Goal: Task Accomplishment & Management: Use online tool/utility

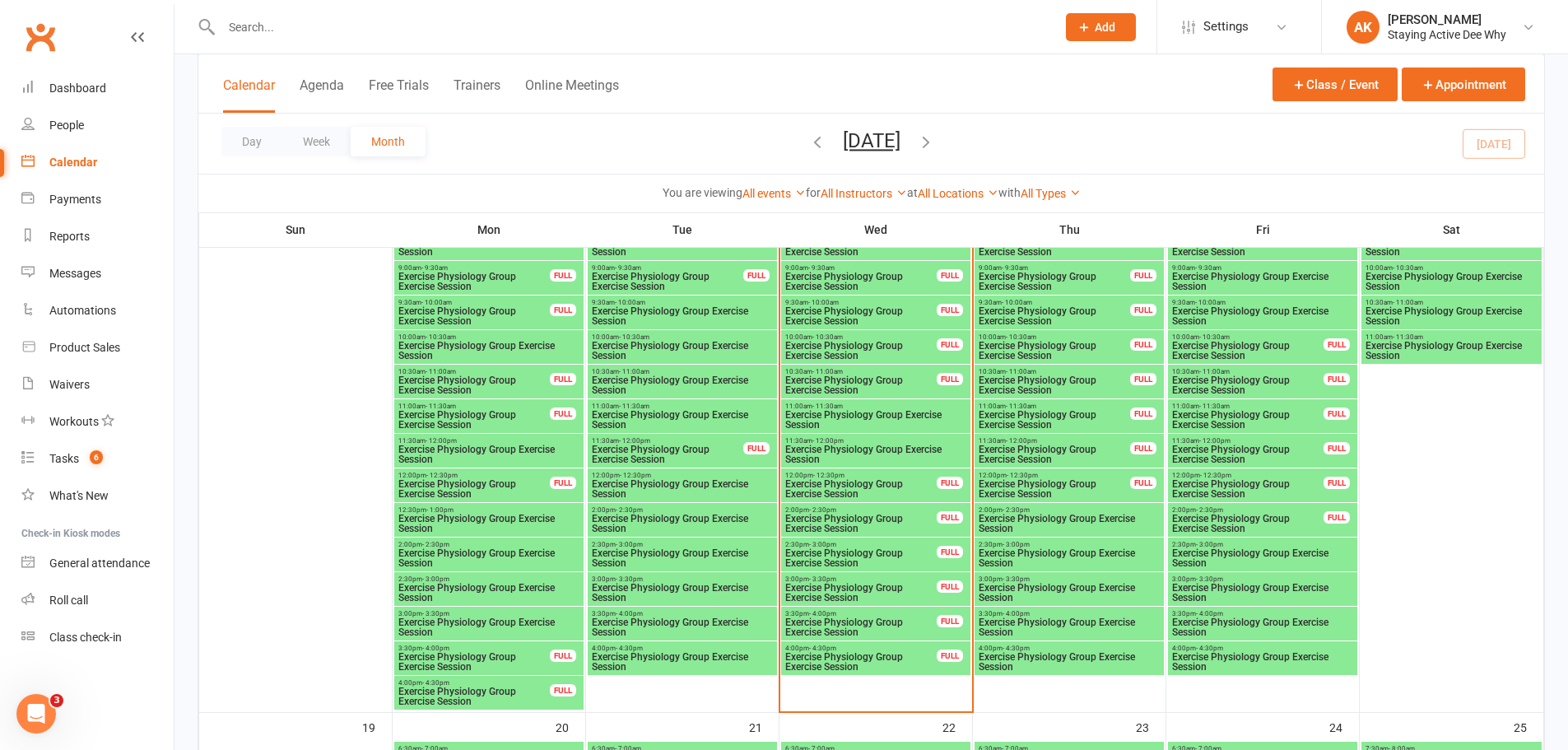
scroll to position [1564, 0]
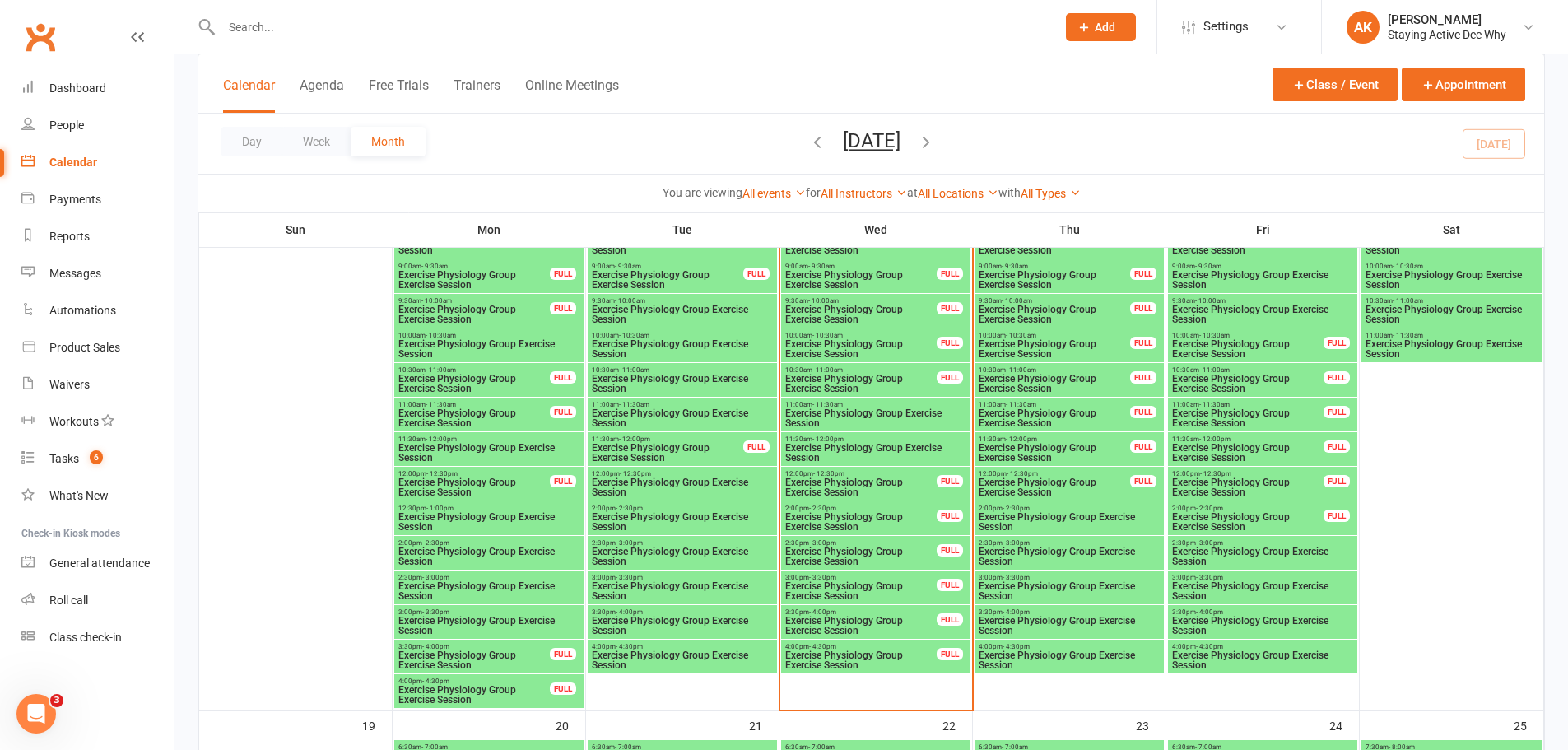
click at [849, 521] on span "Exercise Physiology Group Exercise Session" at bounding box center [861, 521] width 153 height 19
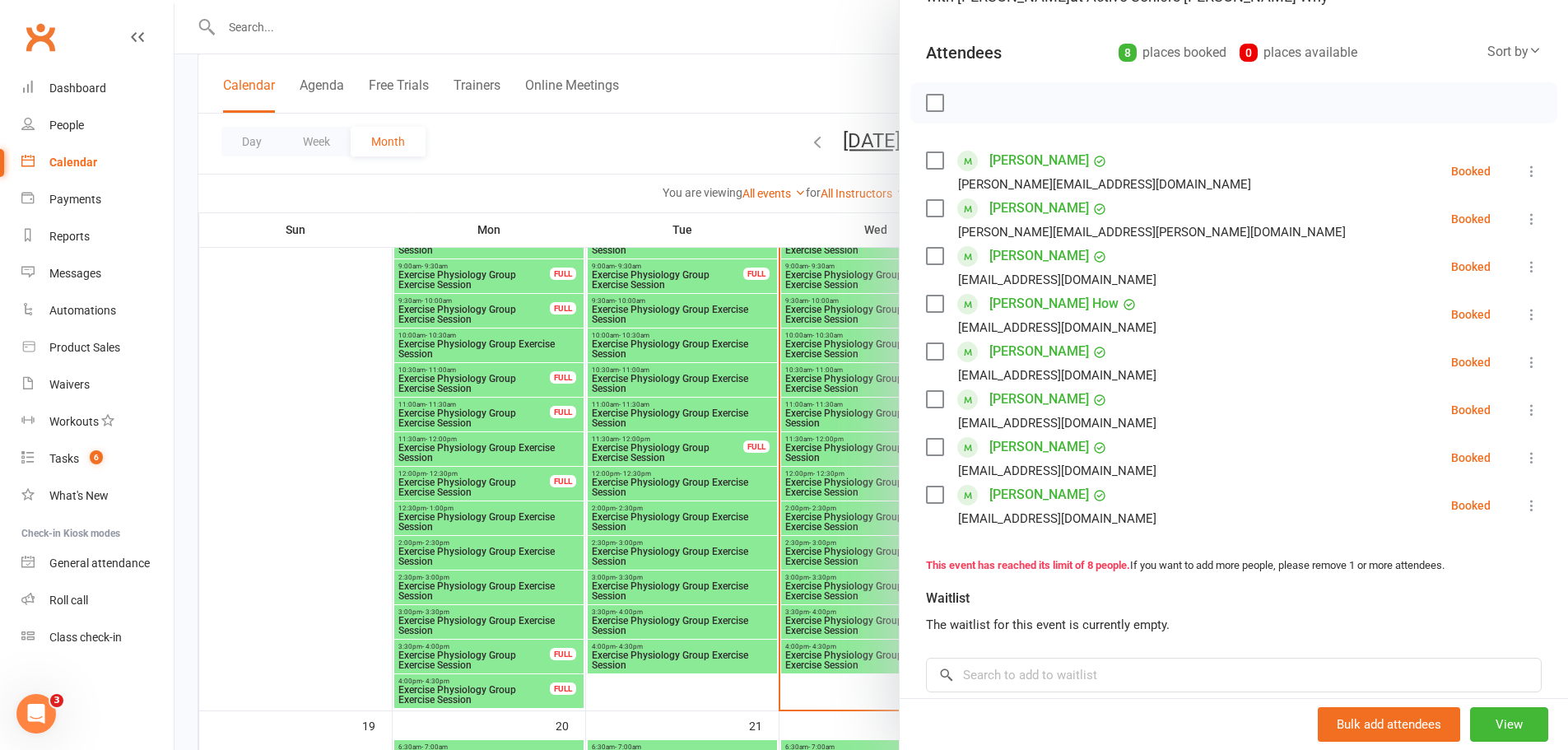
scroll to position [165, 0]
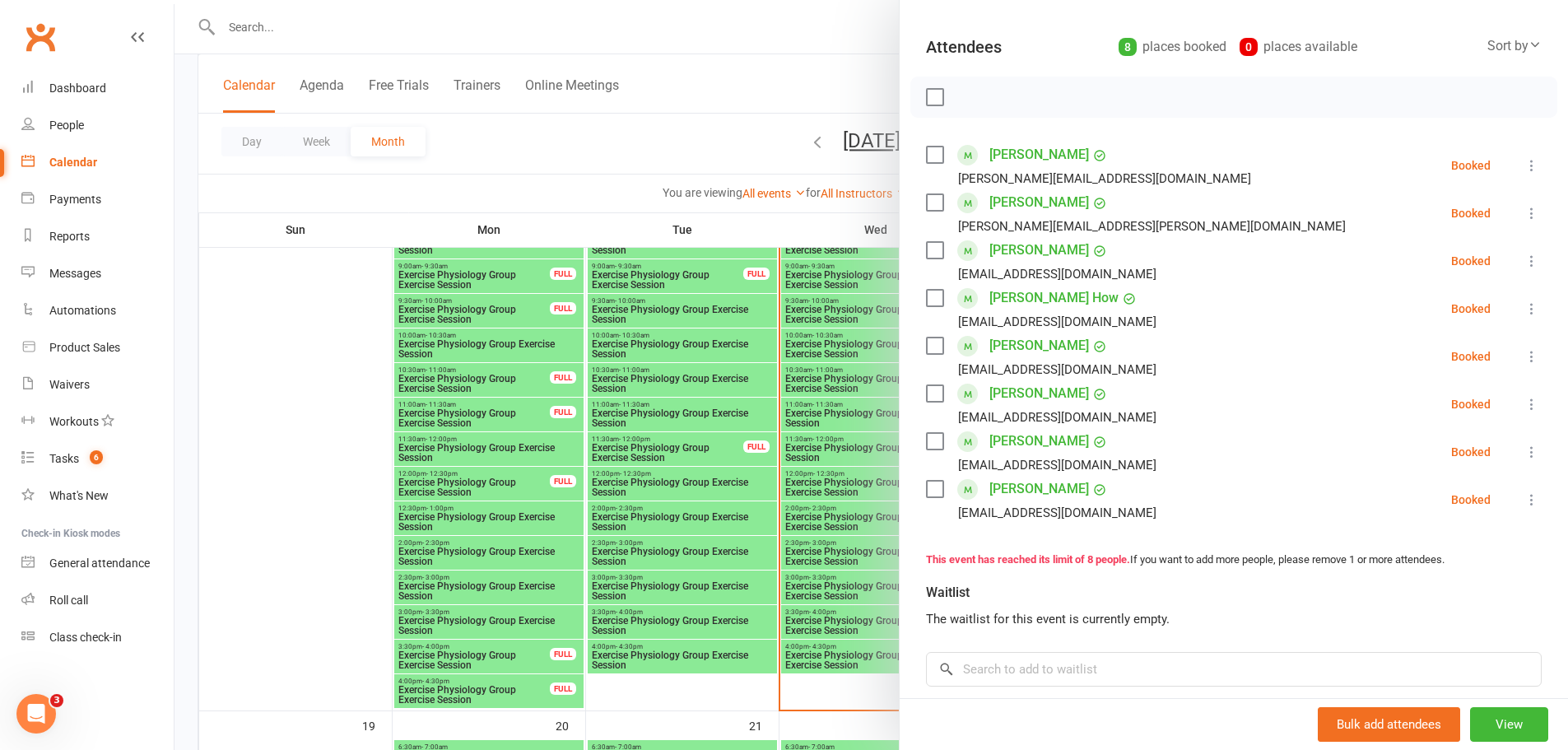
click at [836, 426] on div at bounding box center [871, 375] width 1393 height 750
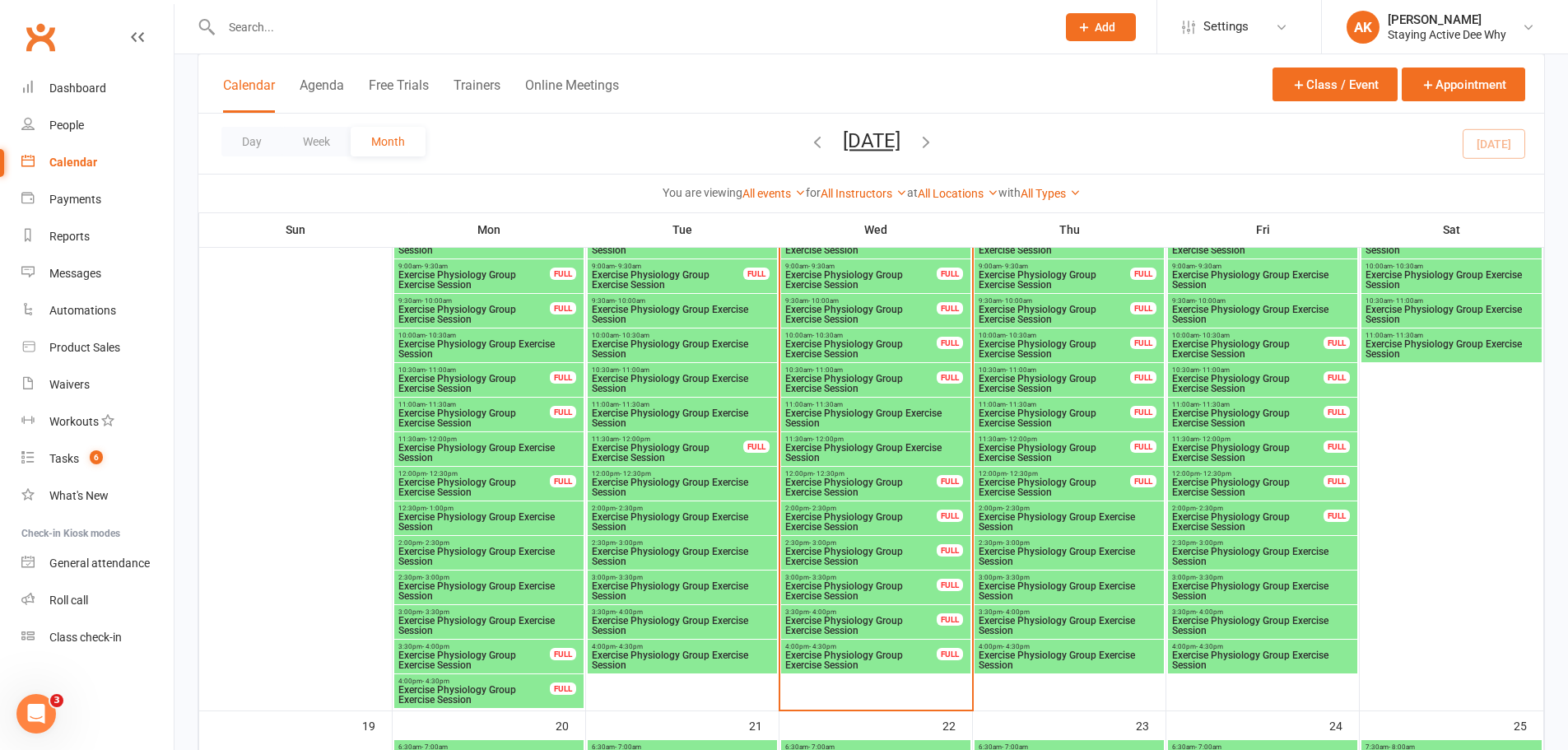
click at [831, 543] on span "- 3:00pm" at bounding box center [822, 542] width 27 height 8
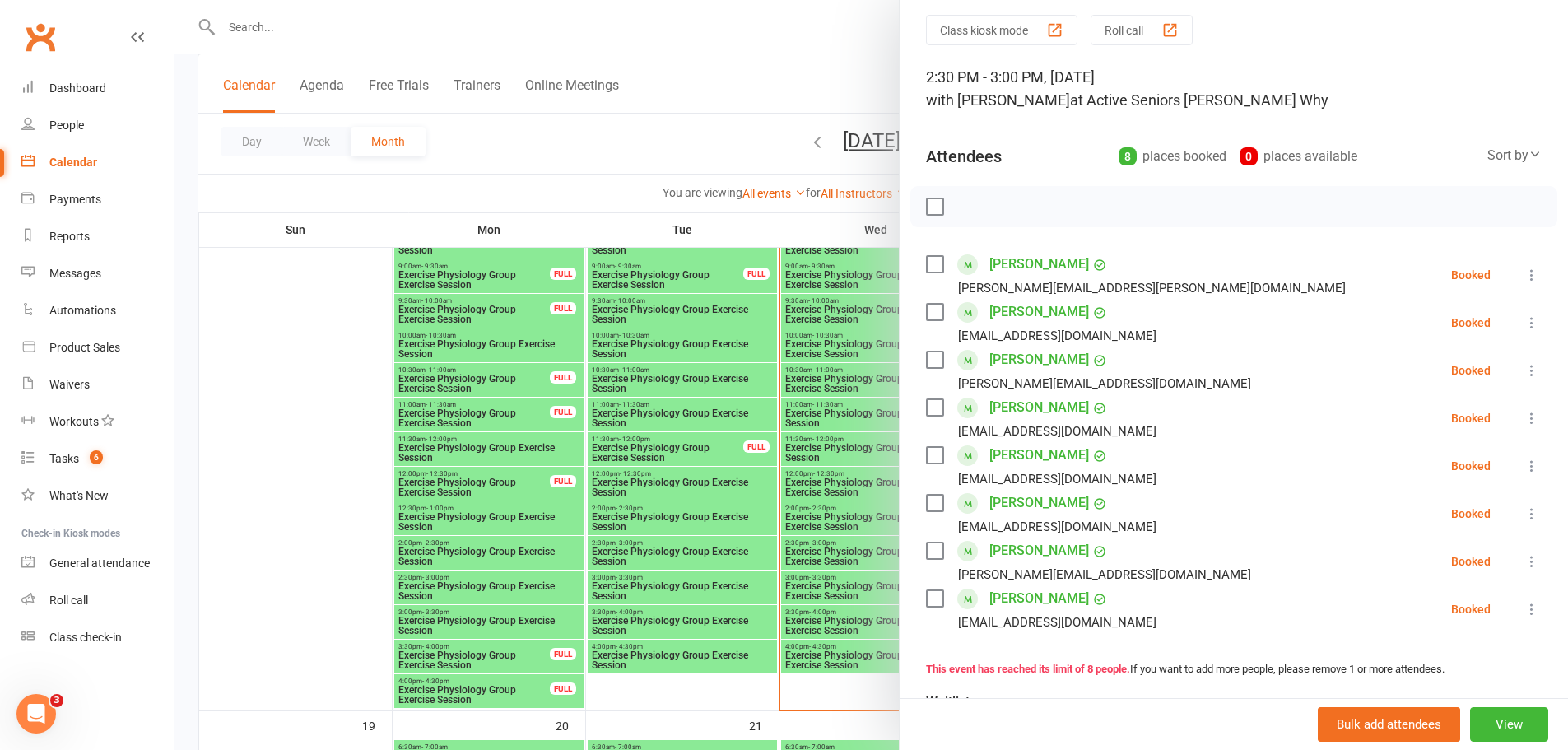
scroll to position [82, 0]
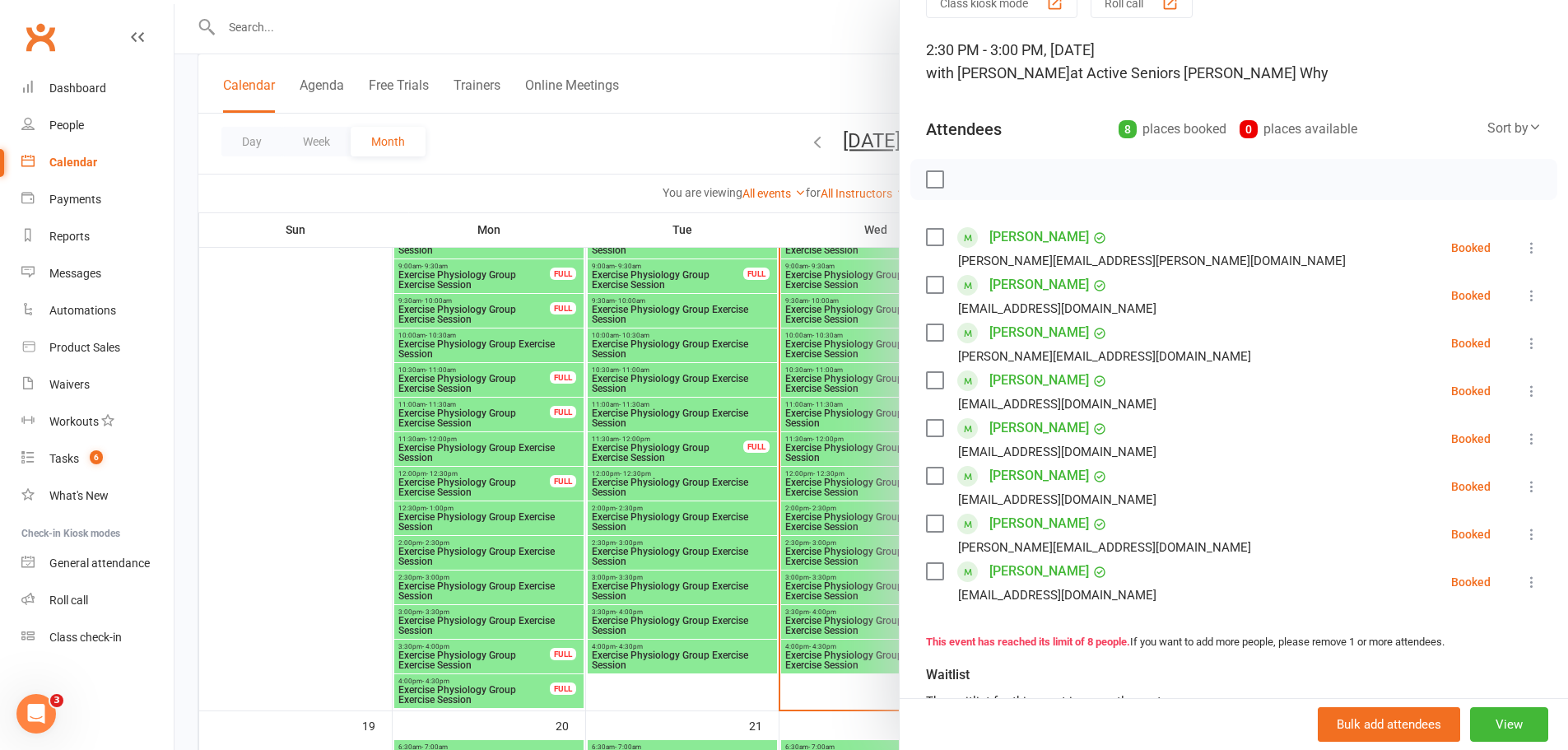
click at [784, 372] on div at bounding box center [871, 375] width 1393 height 750
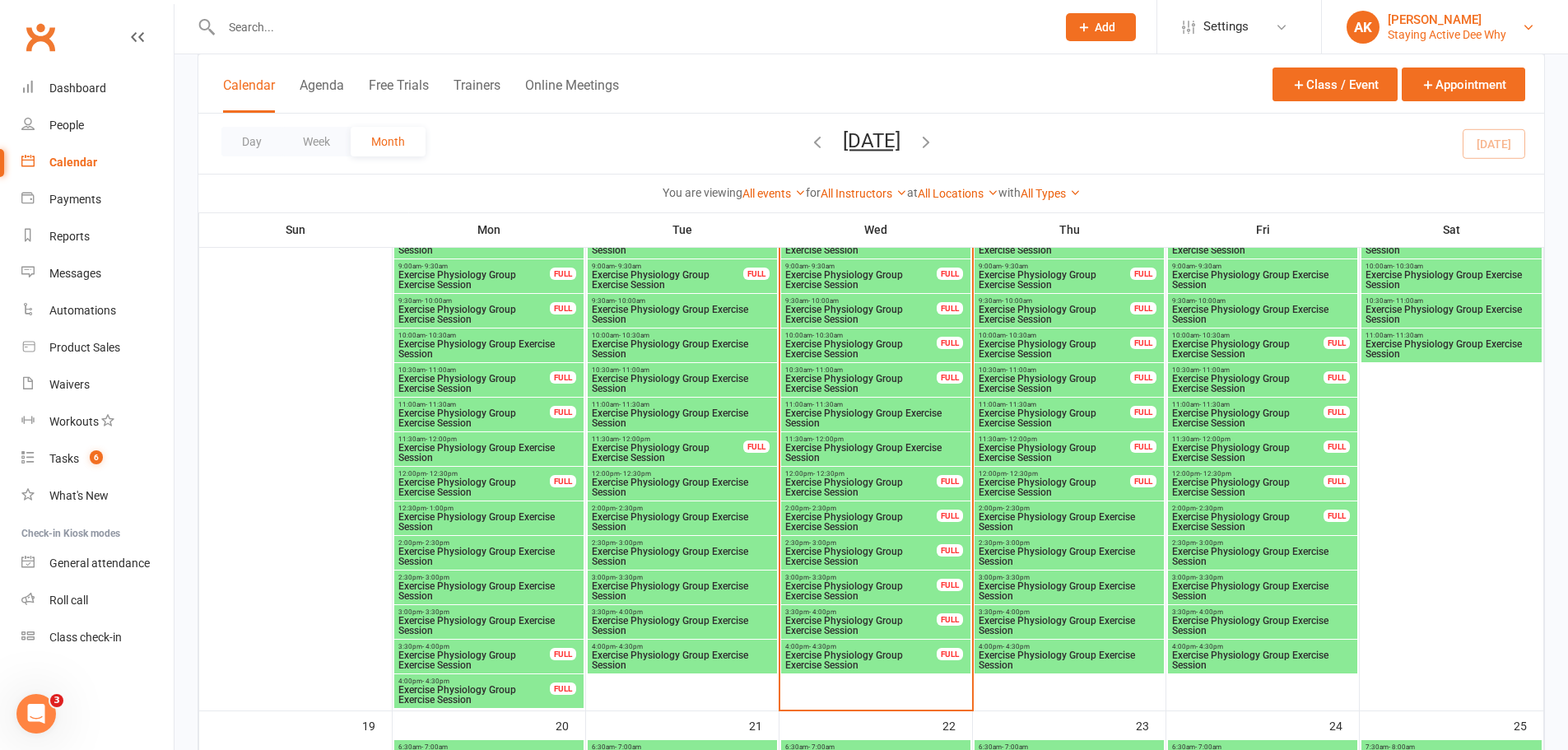
click at [1490, 40] on div "Staying Active Dee Why" at bounding box center [1446, 34] width 119 height 15
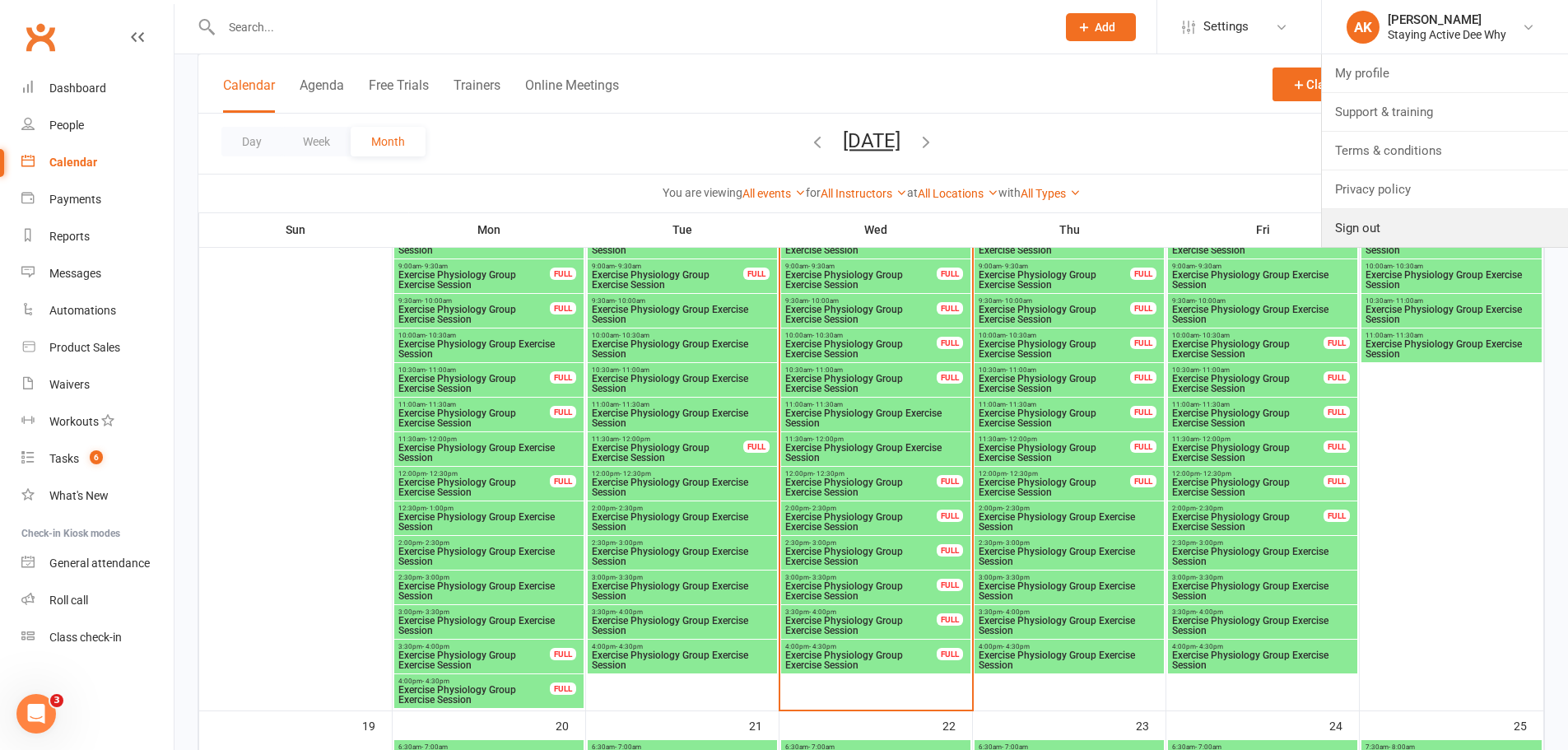
drag, startPoint x: 1403, startPoint y: 220, endPoint x: 1395, endPoint y: 204, distance: 17.9
click at [1403, 220] on link "Sign out" at bounding box center [1444, 228] width 246 height 38
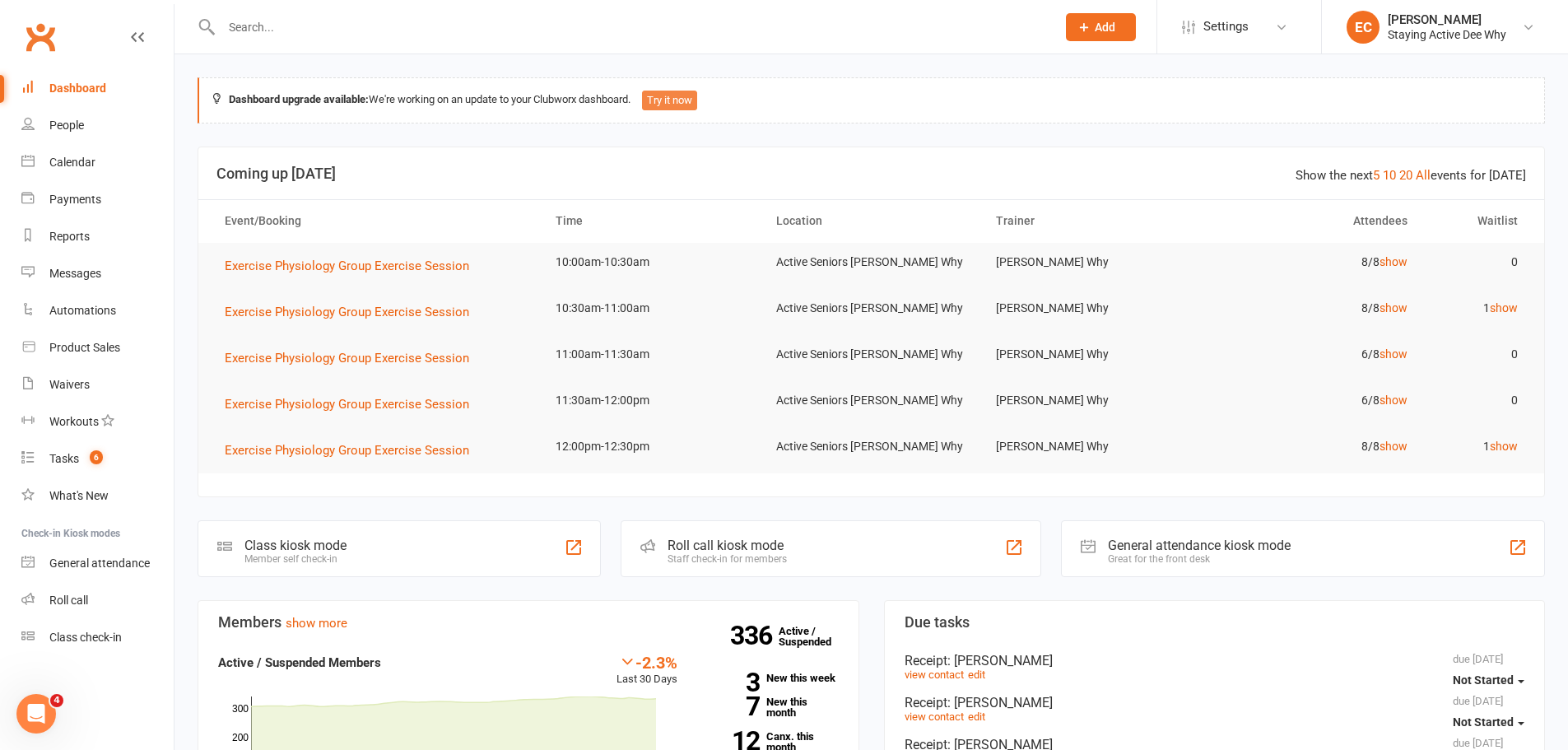
click at [675, 95] on button "Try it now" at bounding box center [670, 100] width 55 height 19
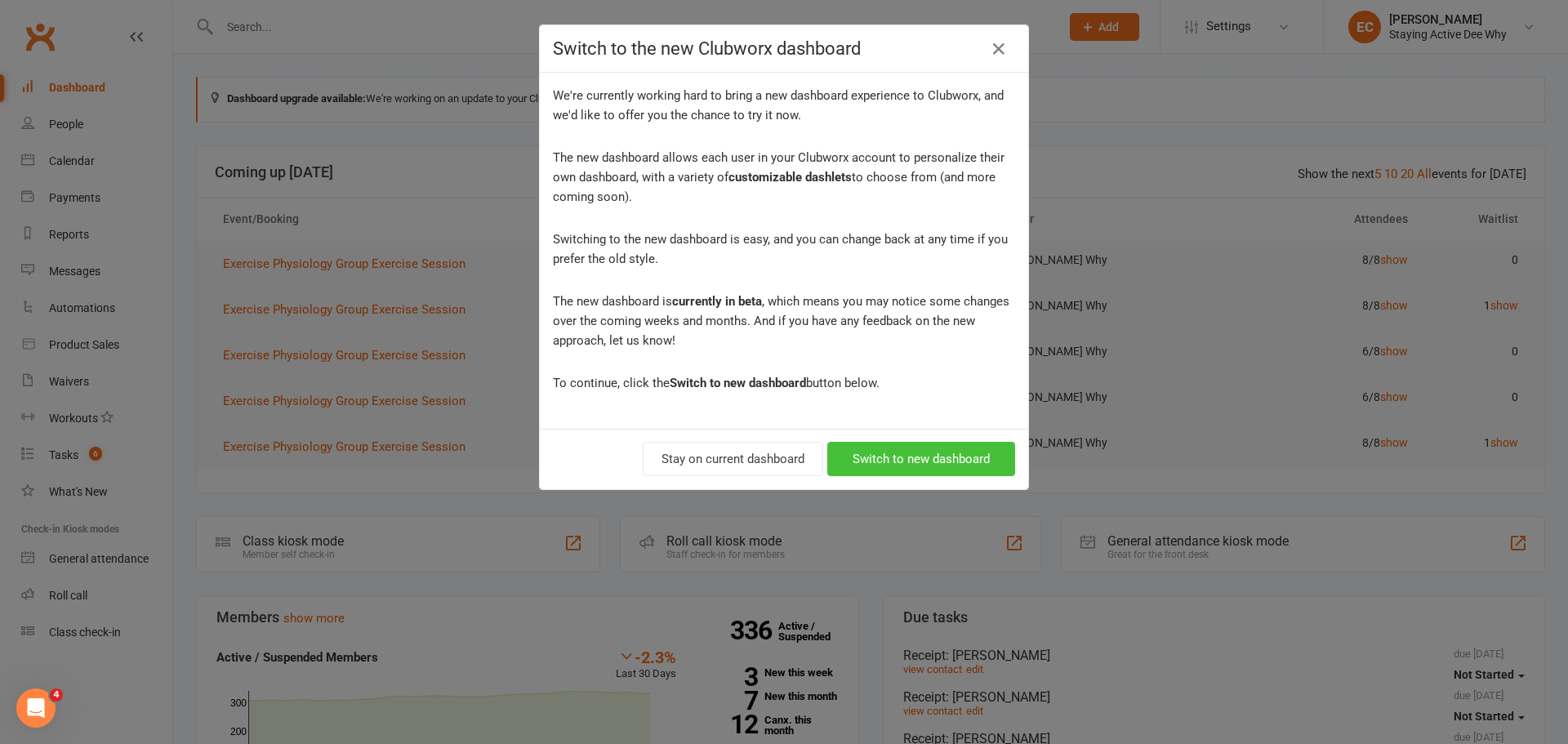
click at [946, 460] on button "Switch to new dashboard" at bounding box center [921, 459] width 188 height 34
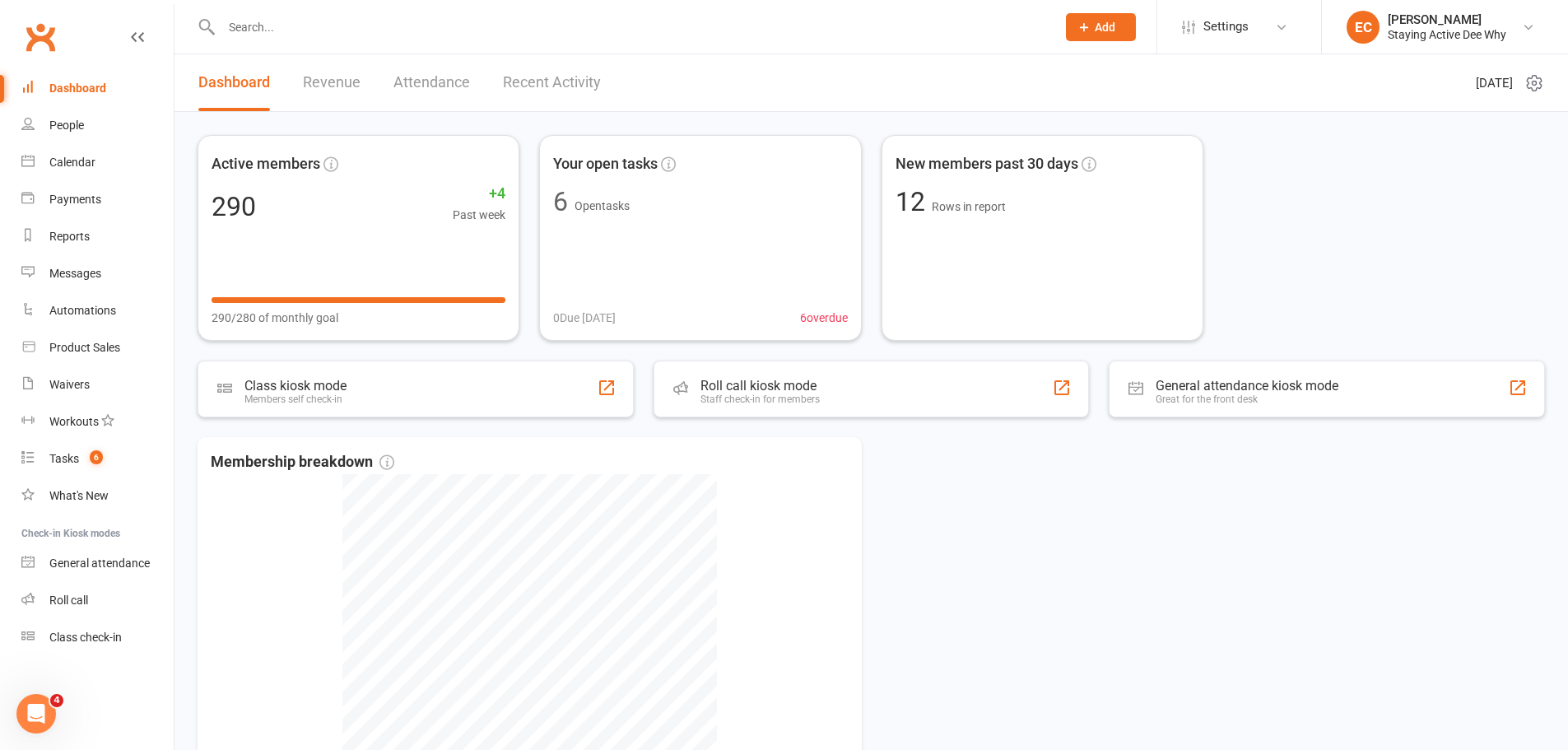
click at [303, 35] on input "text" at bounding box center [630, 27] width 828 height 23
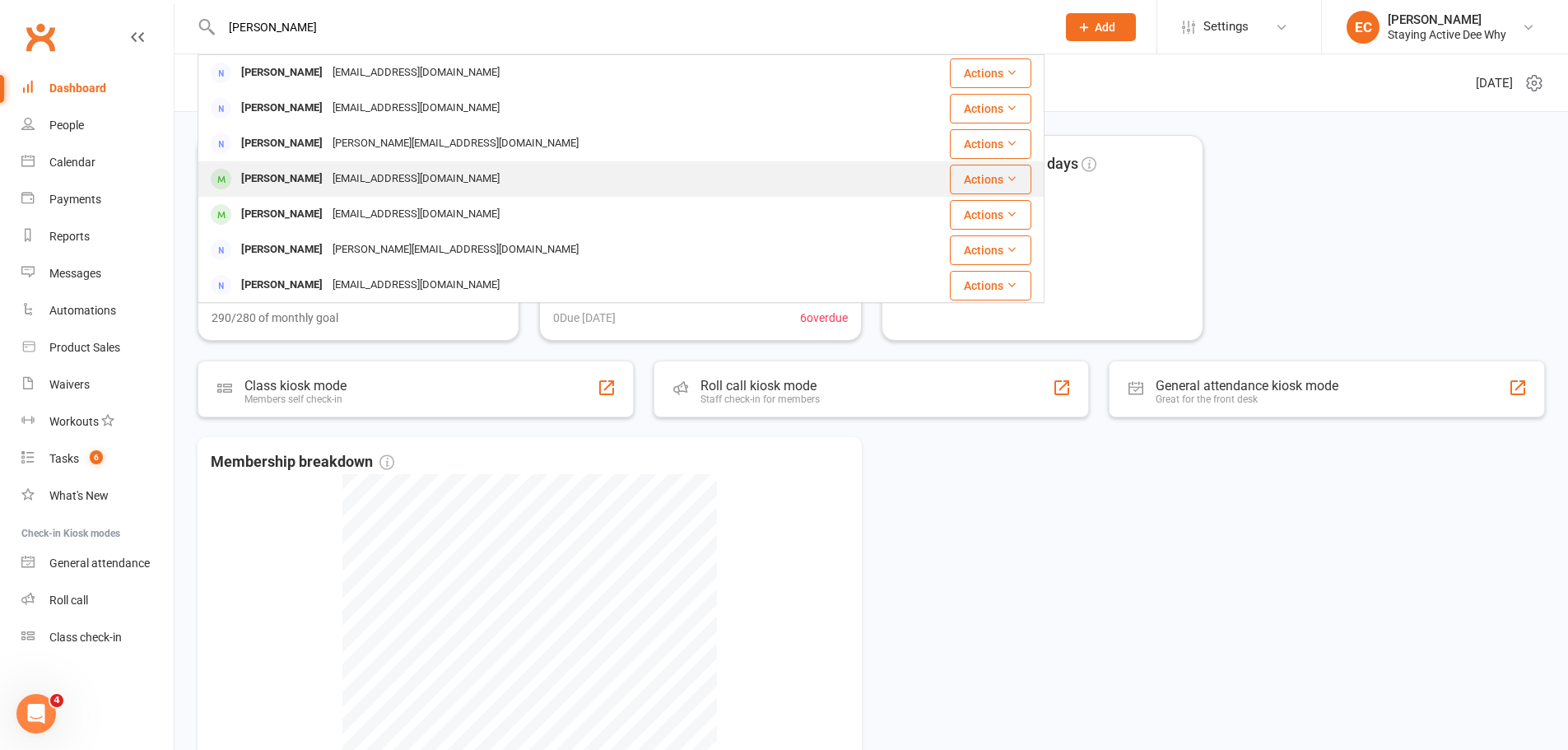
type input "[PERSON_NAME]"
click at [332, 173] on div "[EMAIL_ADDRESS][DOMAIN_NAME]" at bounding box center [416, 179] width 177 height 24
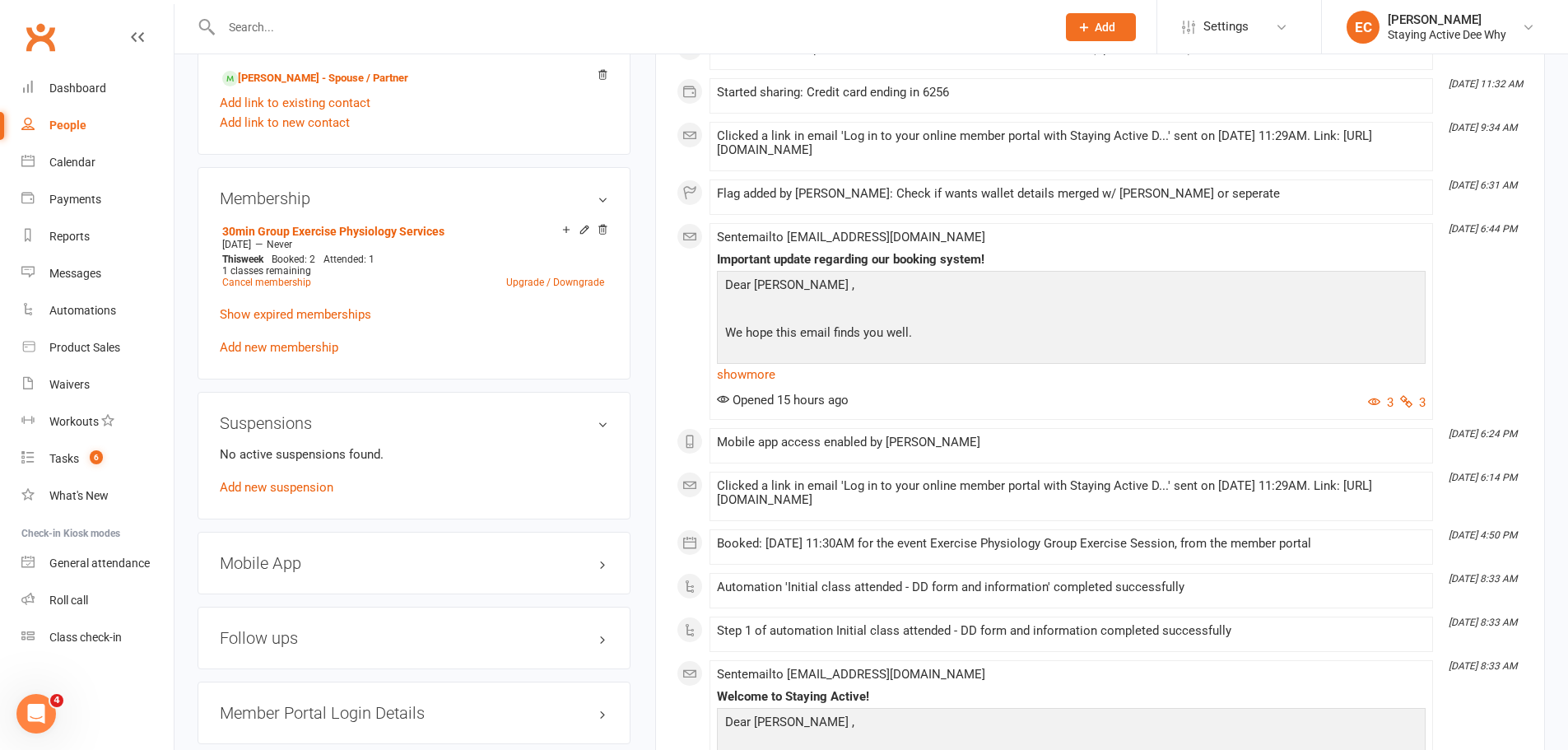
scroll to position [1399, 0]
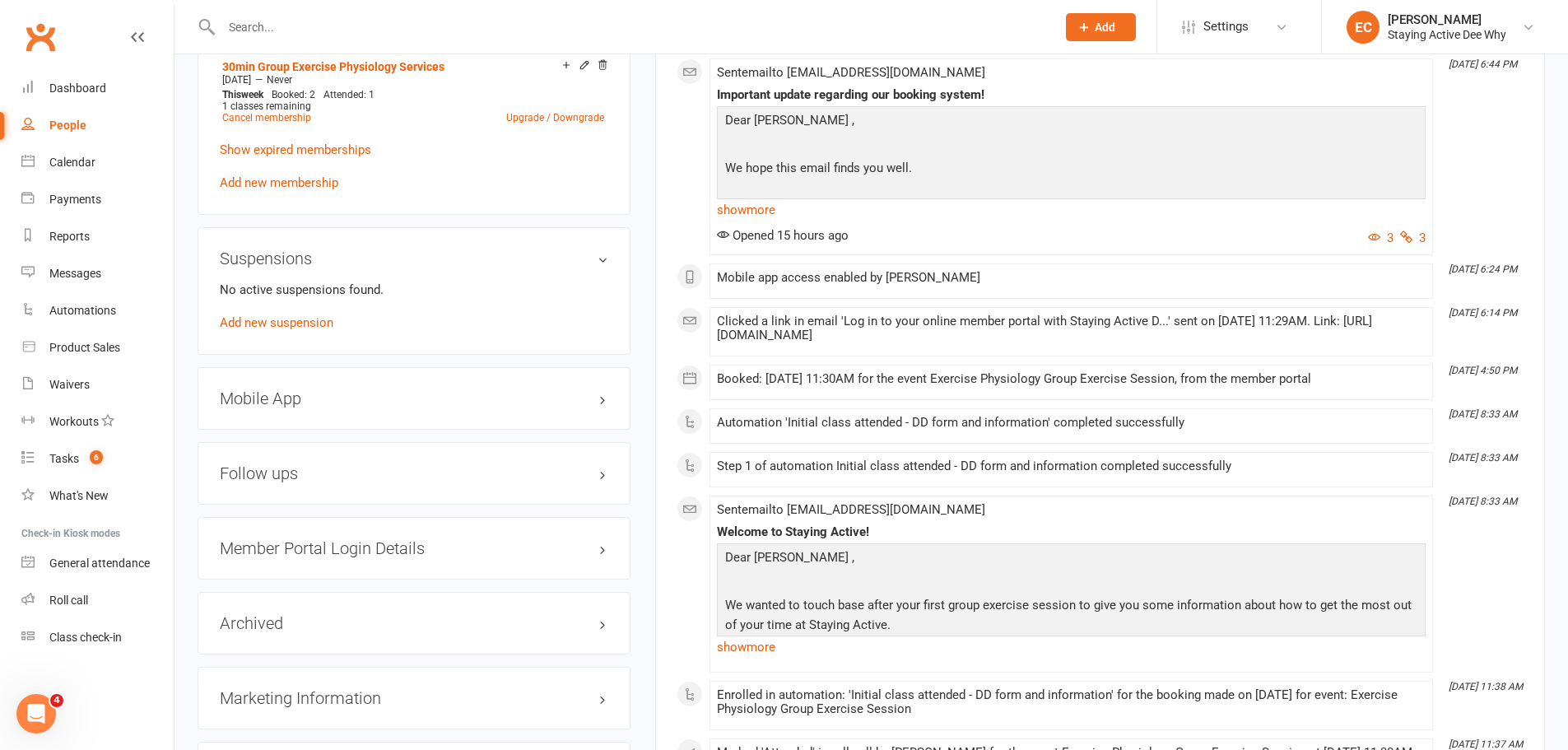
click at [344, 393] on h3 "Mobile App" at bounding box center [414, 399] width 388 height 18
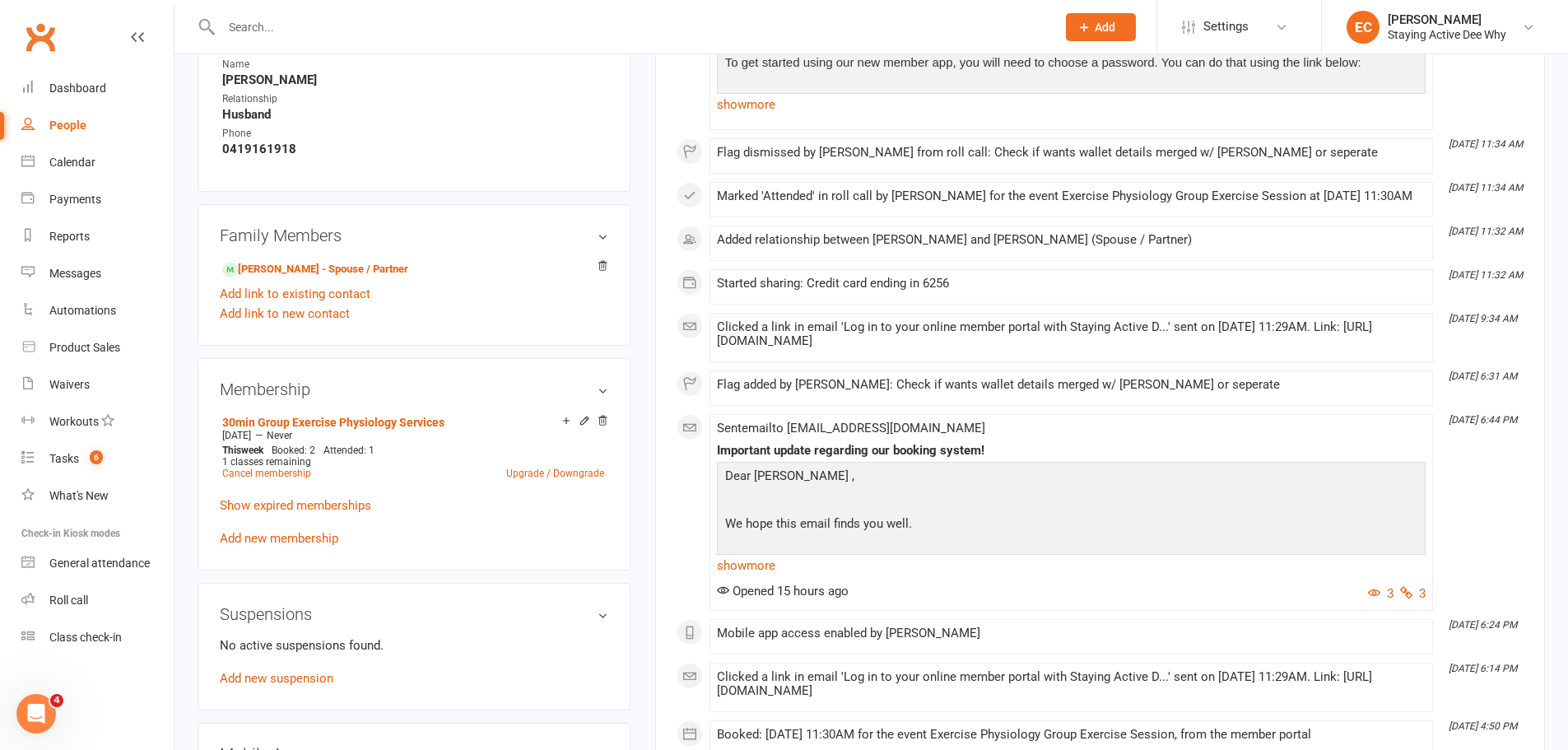
scroll to position [906, 0]
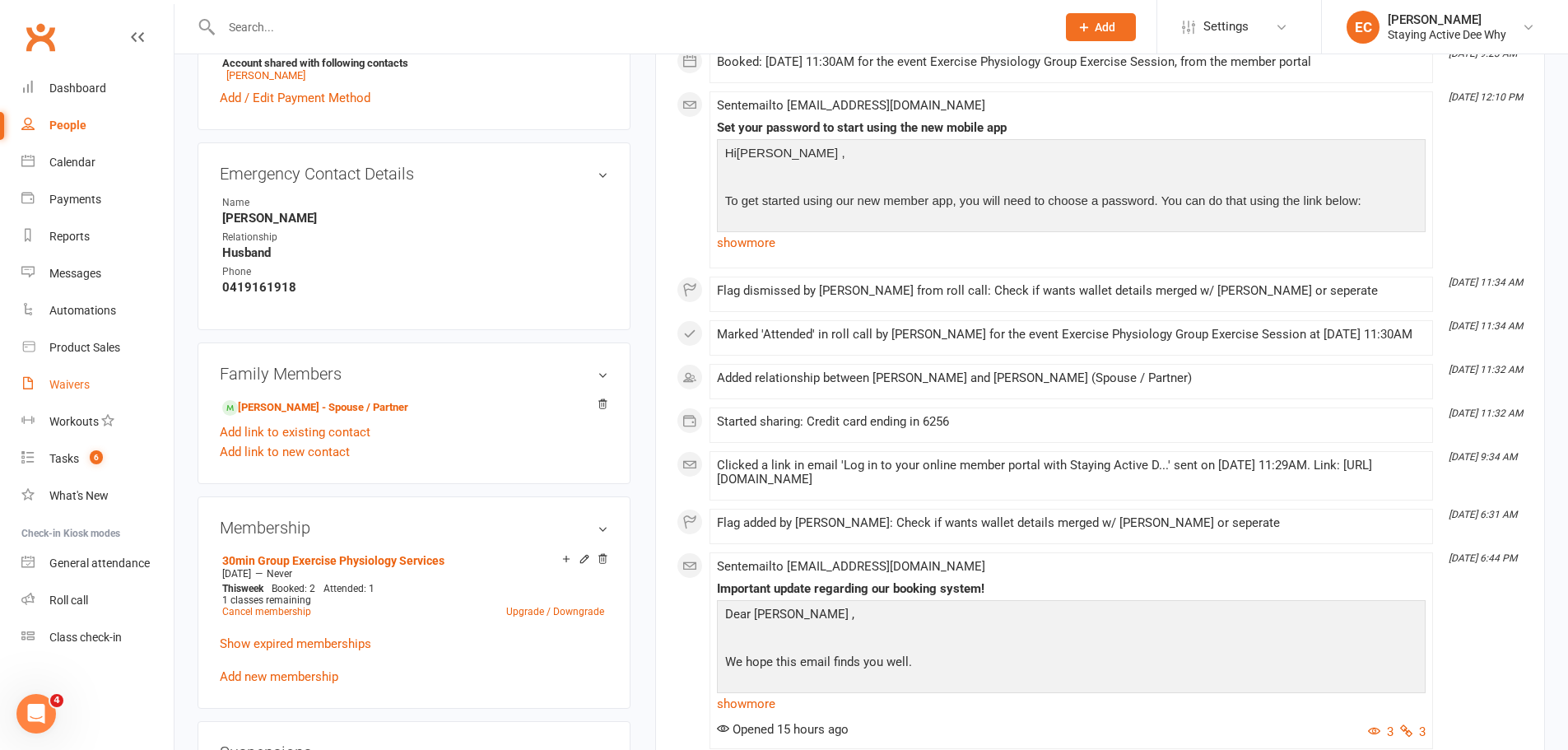
click at [103, 392] on link "Waivers" at bounding box center [97, 385] width 152 height 37
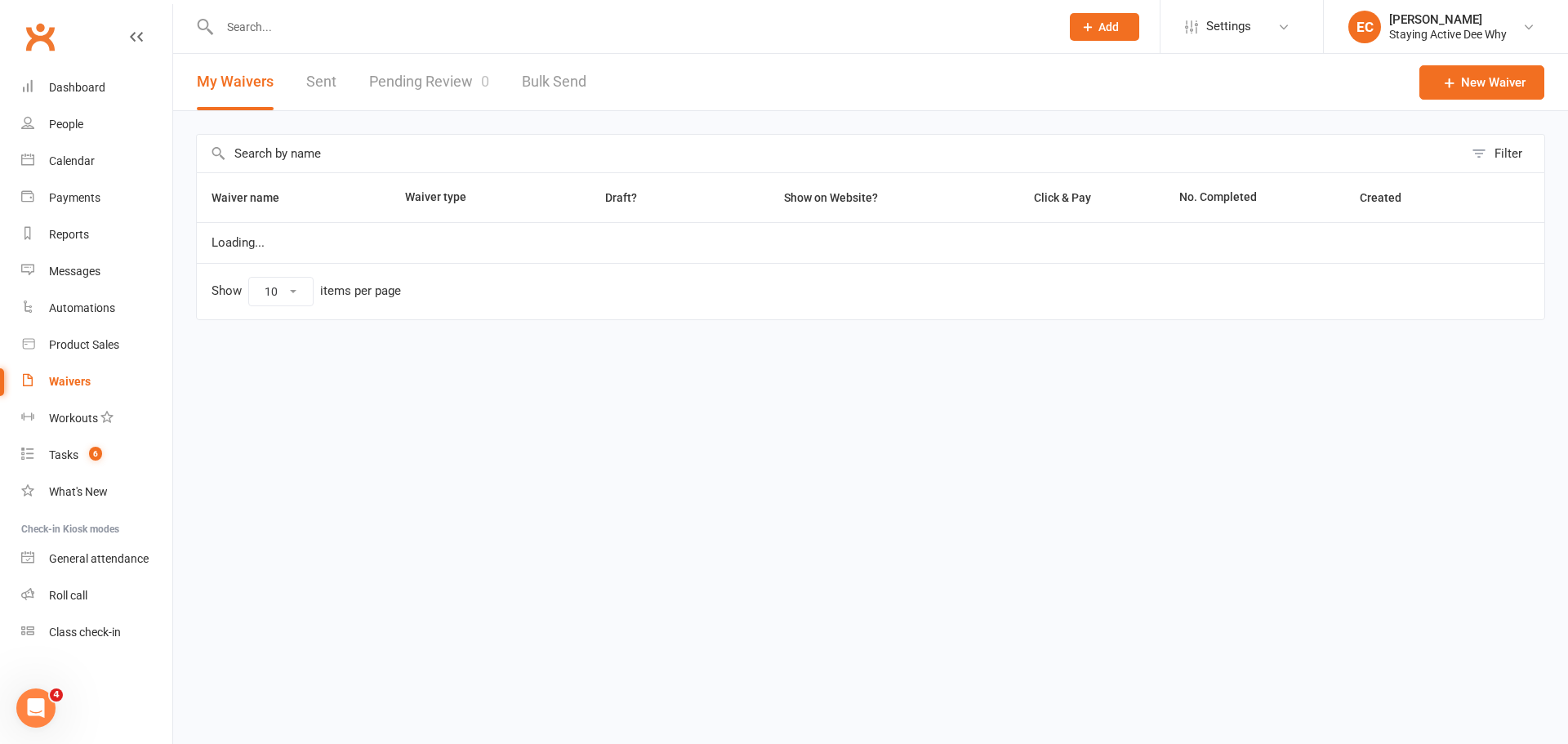
click at [421, 84] on link "Pending Review 0" at bounding box center [429, 83] width 120 height 57
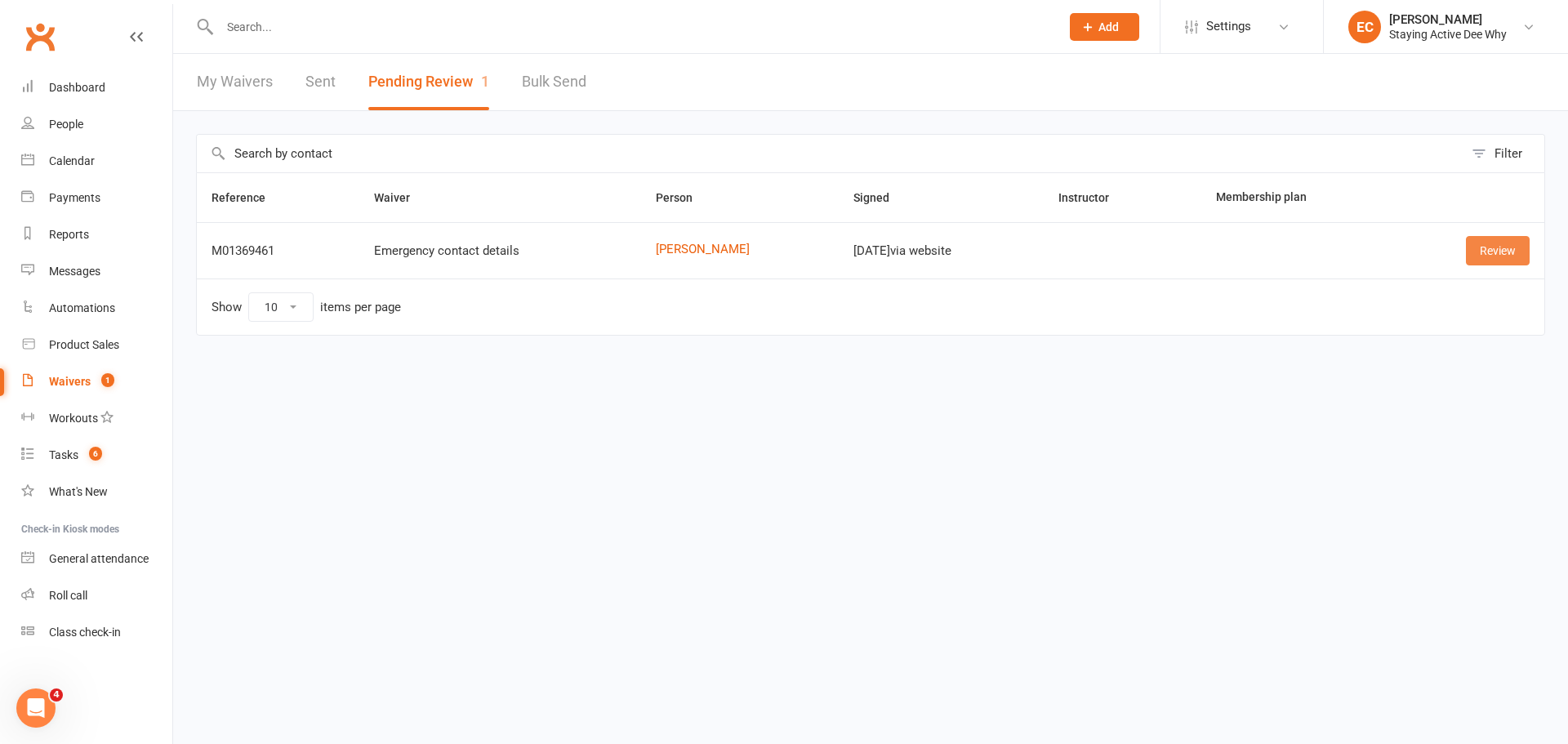
click at [1480, 252] on link "Review" at bounding box center [1497, 250] width 63 height 29
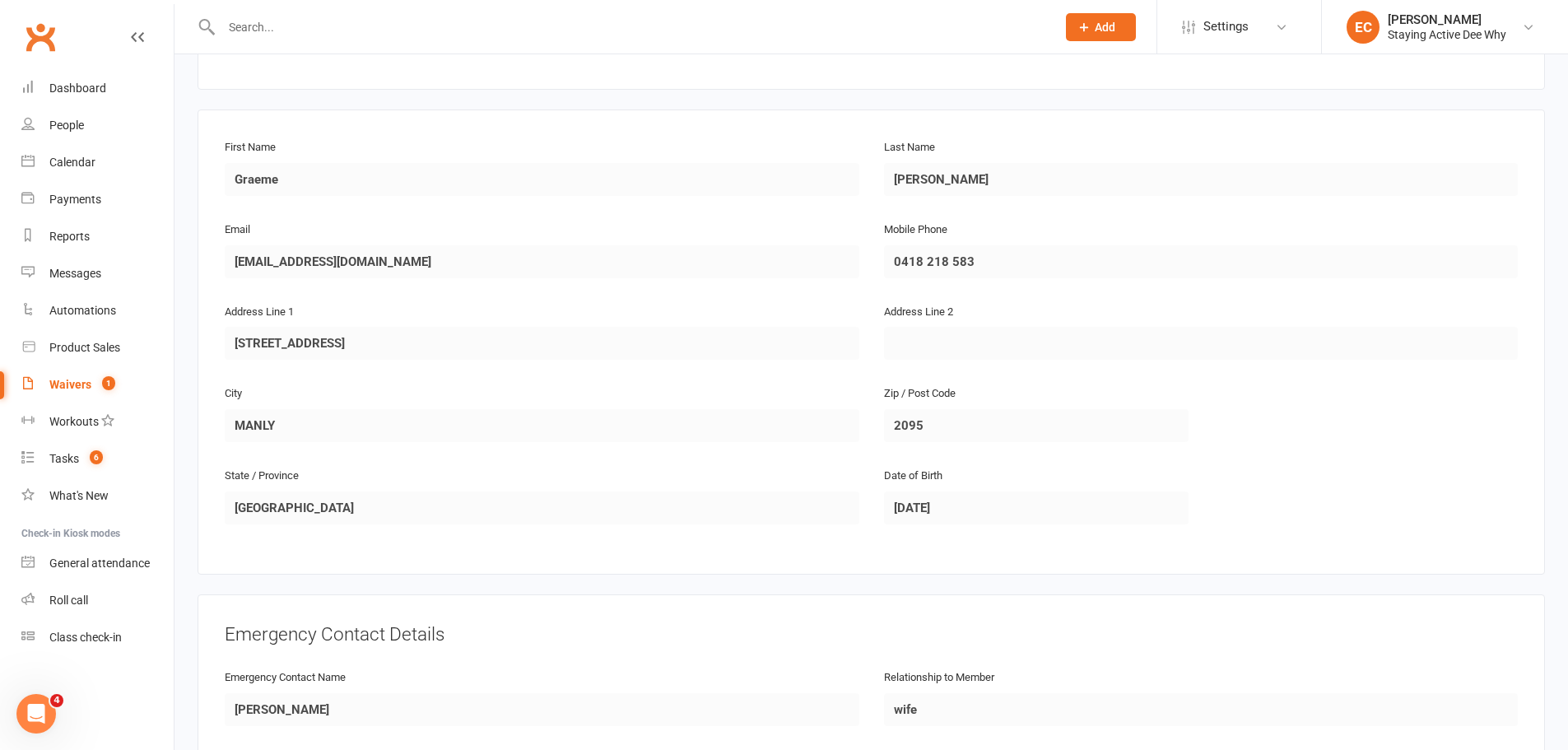
scroll to position [489, 0]
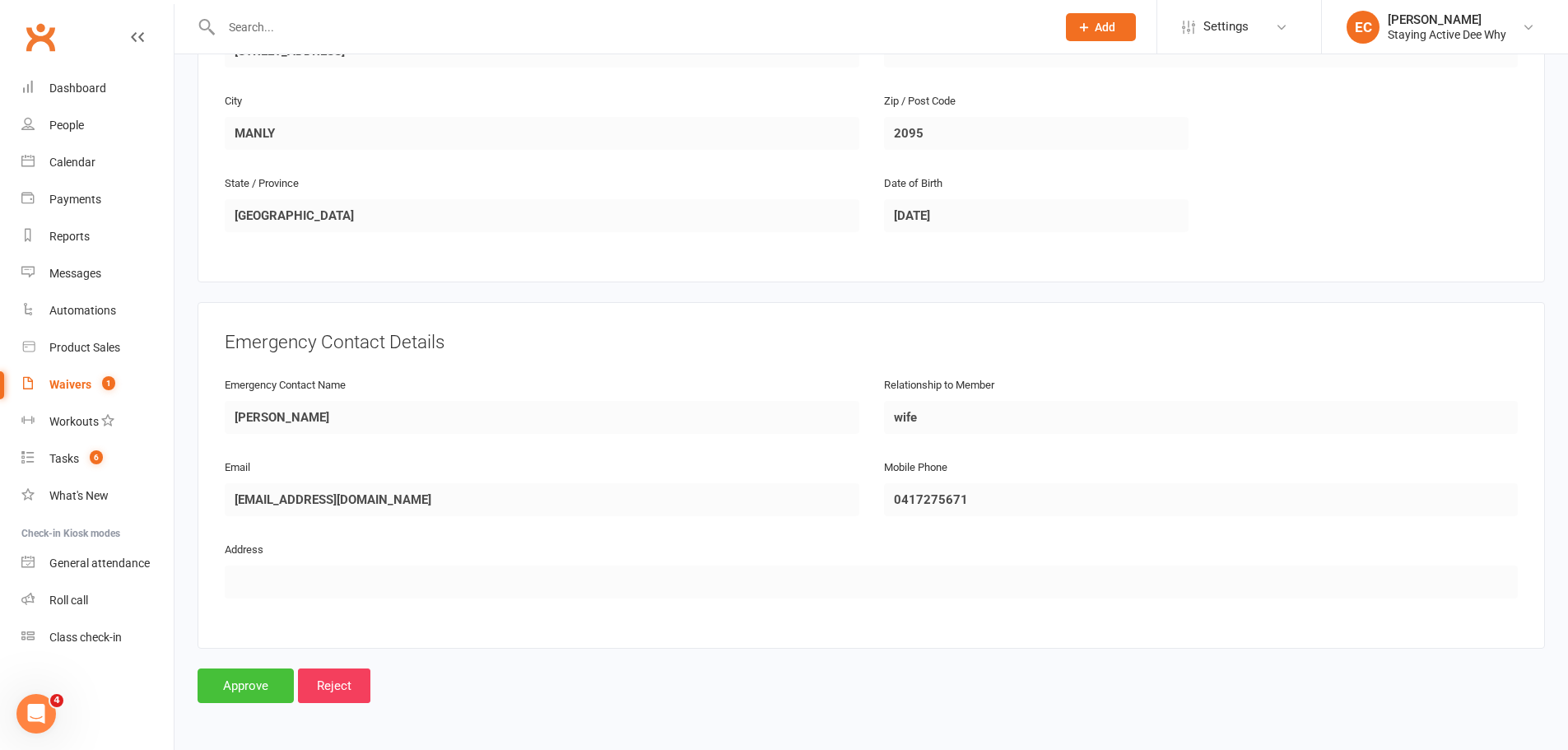
click at [235, 684] on input "Approve" at bounding box center [245, 685] width 97 height 34
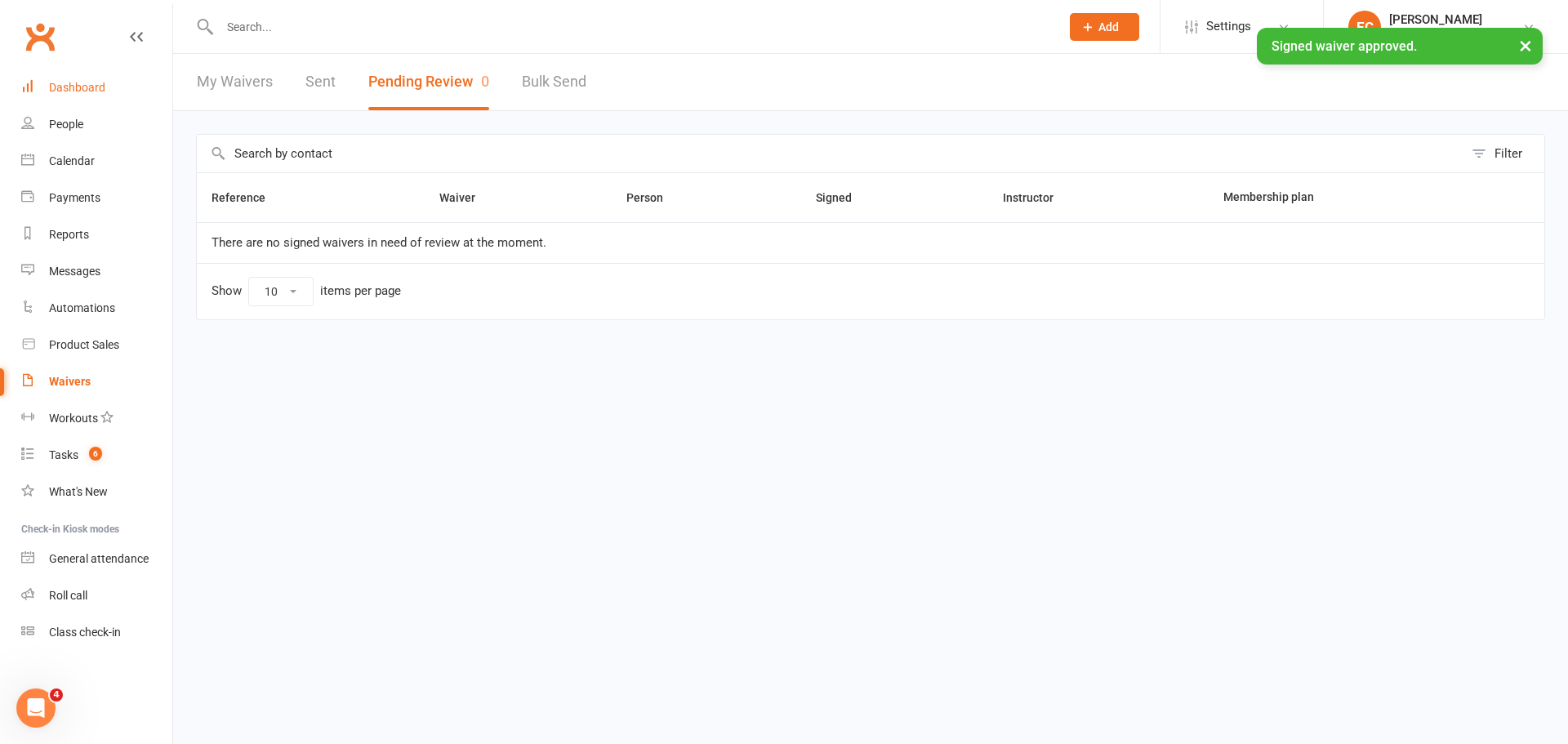
click at [108, 88] on link "Dashboard" at bounding box center [96, 88] width 151 height 37
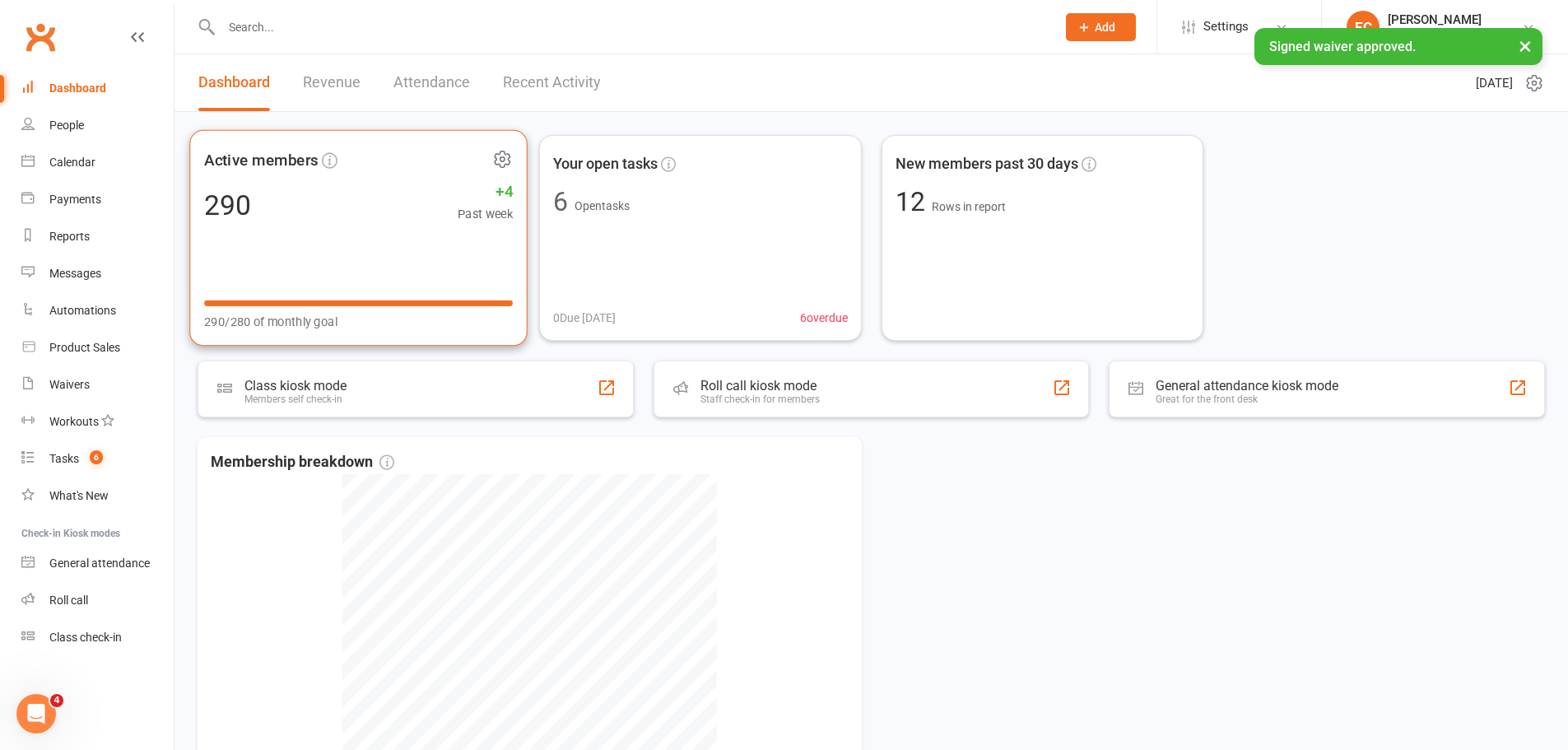
click at [352, 267] on div "Active members 290 +4 Past week 290/280 of monthly goal" at bounding box center [358, 238] width 338 height 216
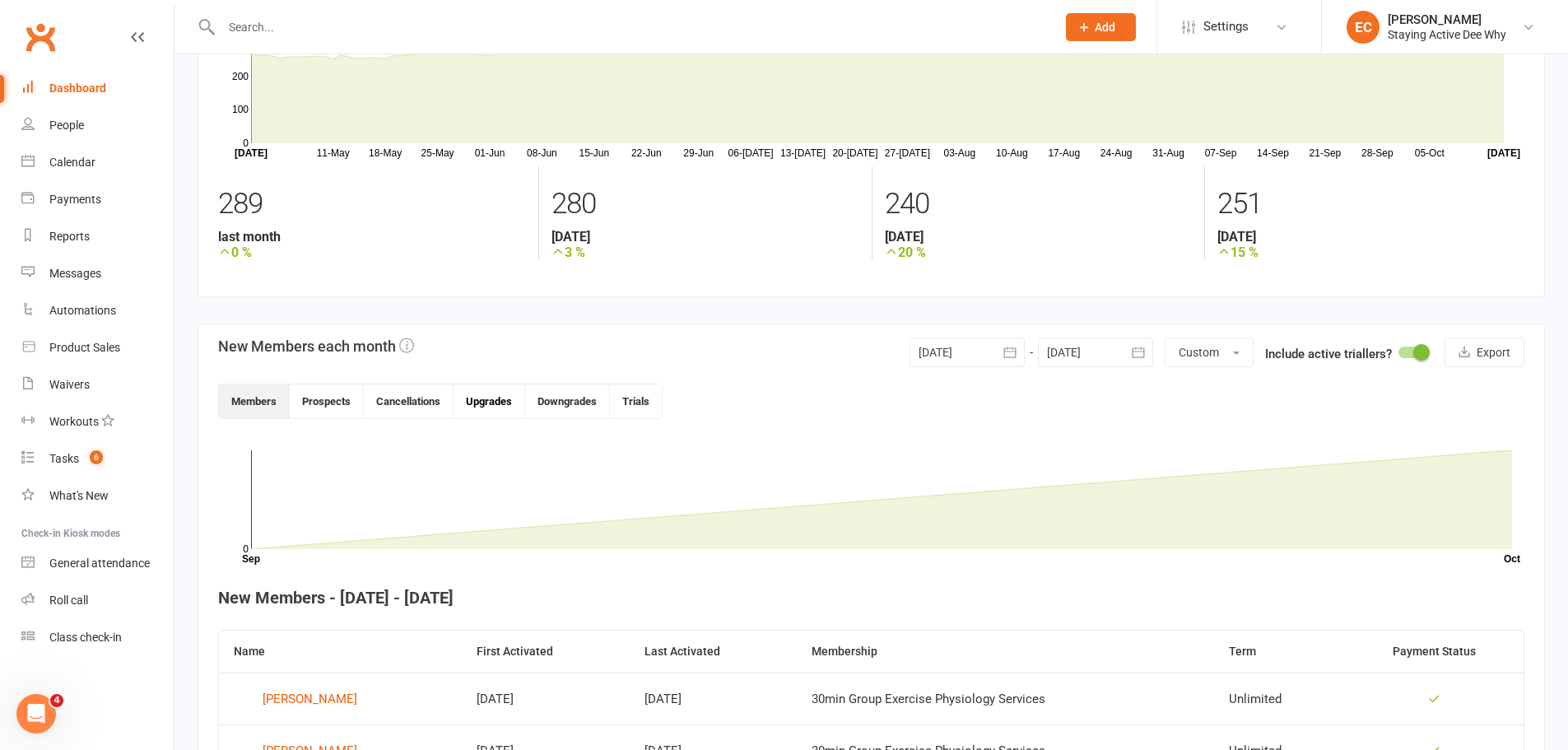
scroll to position [124, 0]
click at [434, 389] on button "Cancellations" at bounding box center [409, 403] width 90 height 34
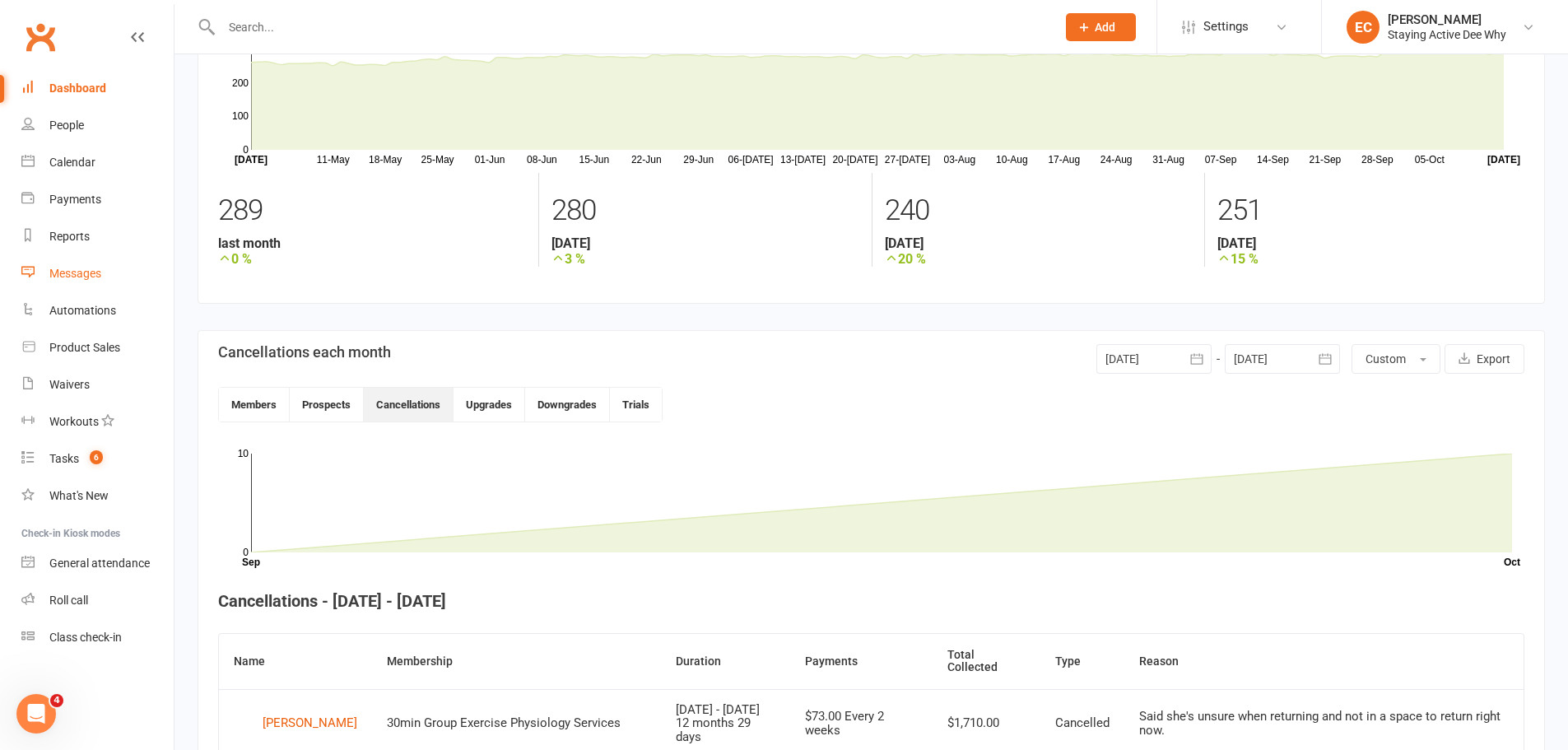
scroll to position [0, 0]
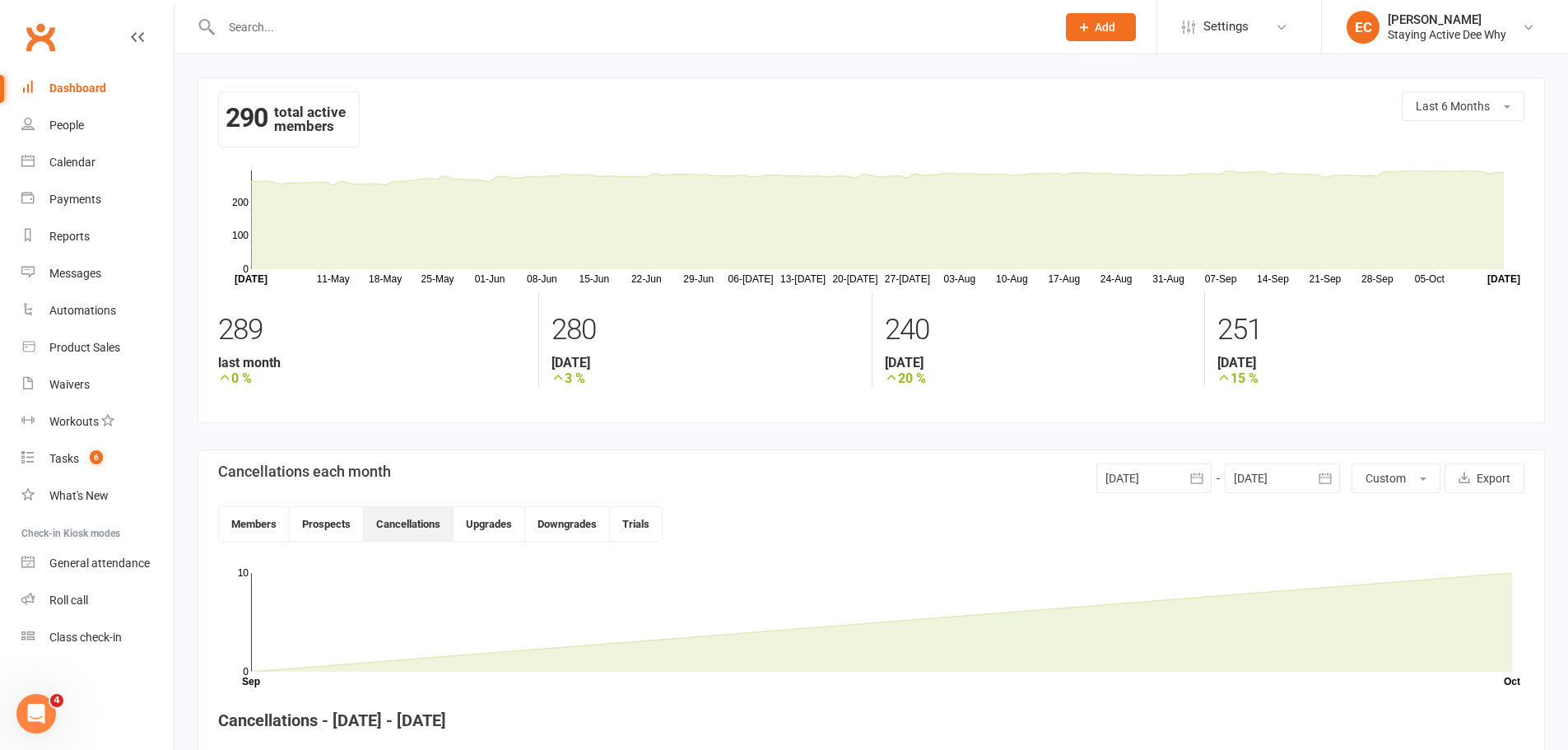
click at [85, 80] on link "Dashboard" at bounding box center [97, 88] width 152 height 37
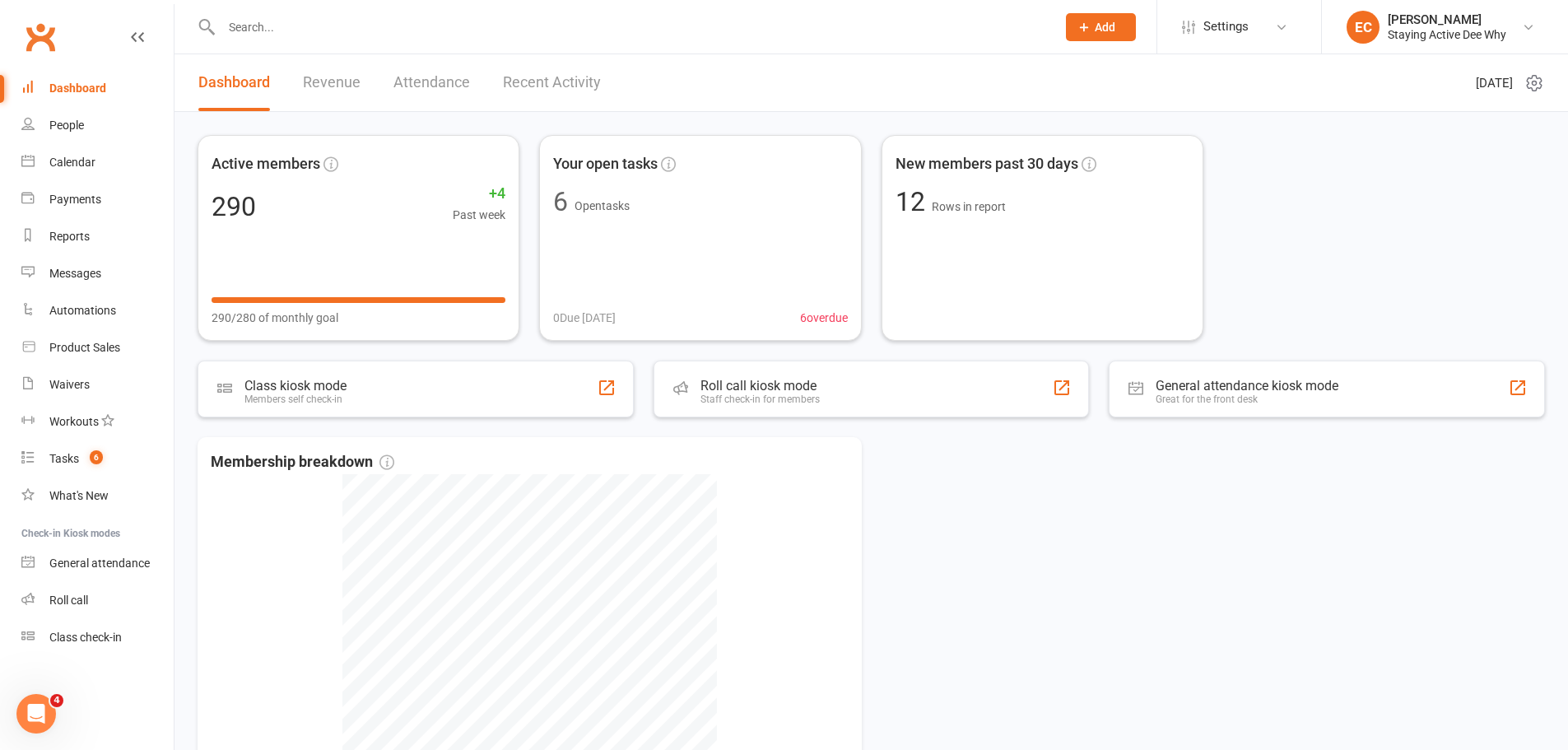
click at [412, 30] on input "text" at bounding box center [630, 27] width 828 height 23
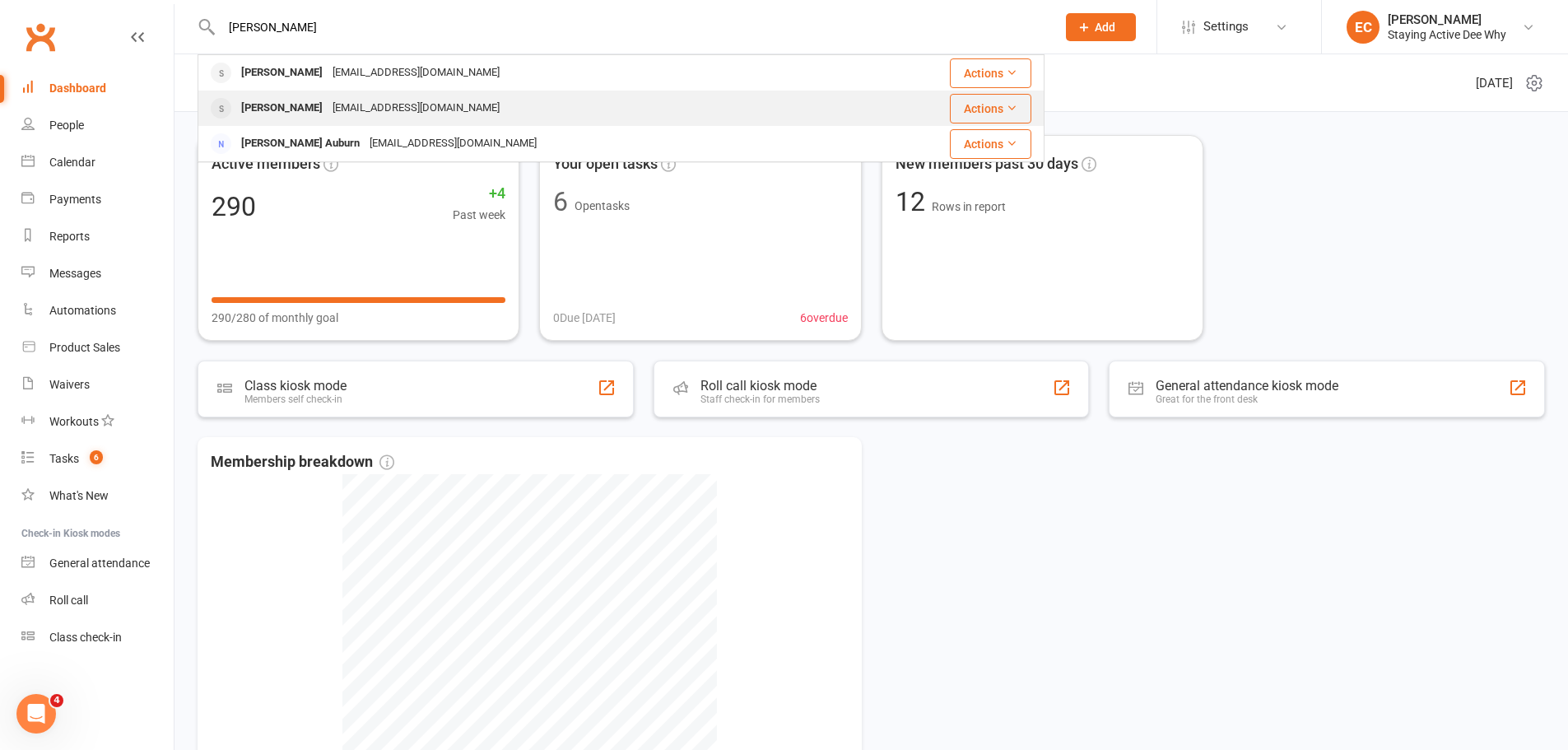
type input "[PERSON_NAME]"
click at [513, 103] on div "[PERSON_NAME] [EMAIL_ADDRESS][DOMAIN_NAME]" at bounding box center [531, 108] width 664 height 34
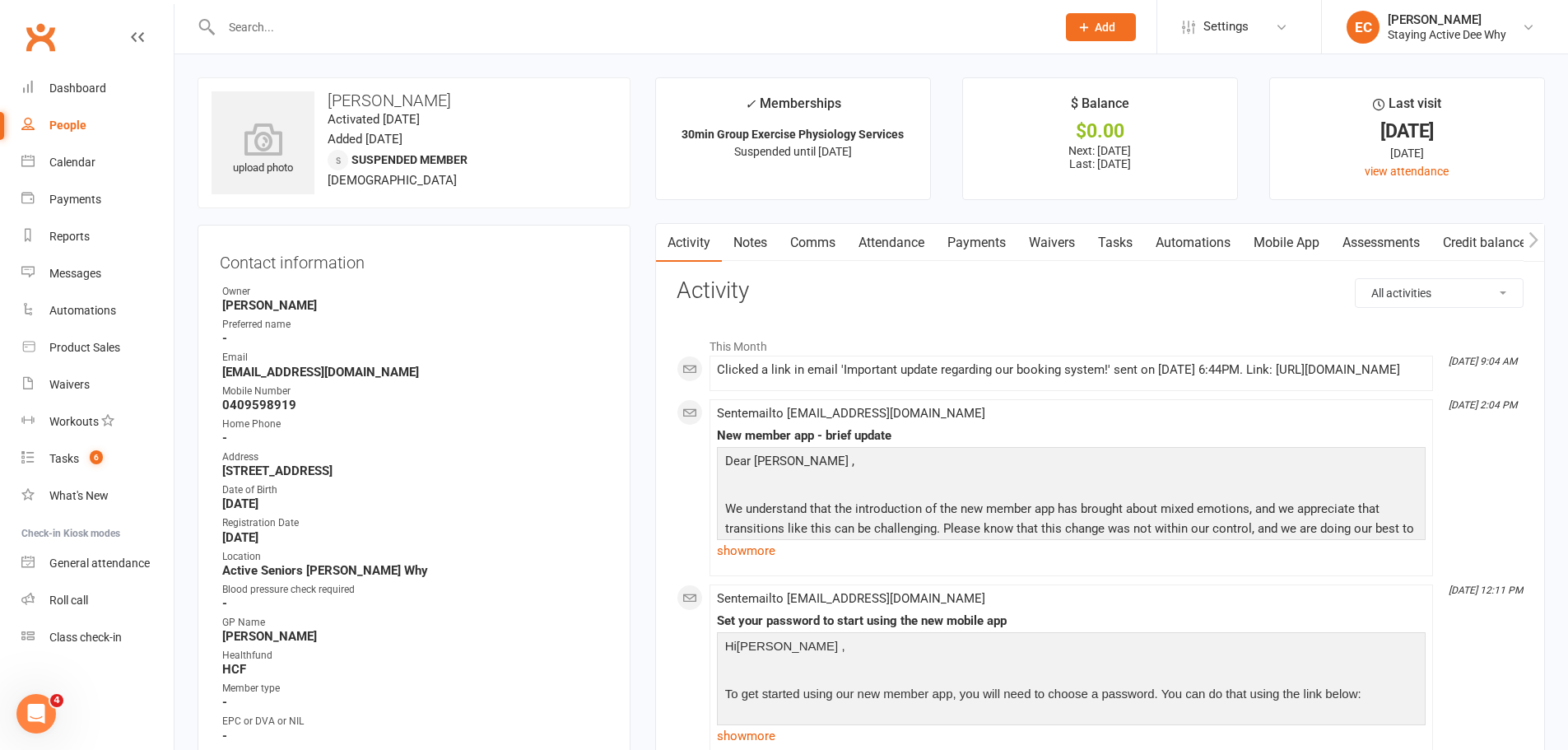
click at [301, 34] on input "text" at bounding box center [630, 27] width 828 height 23
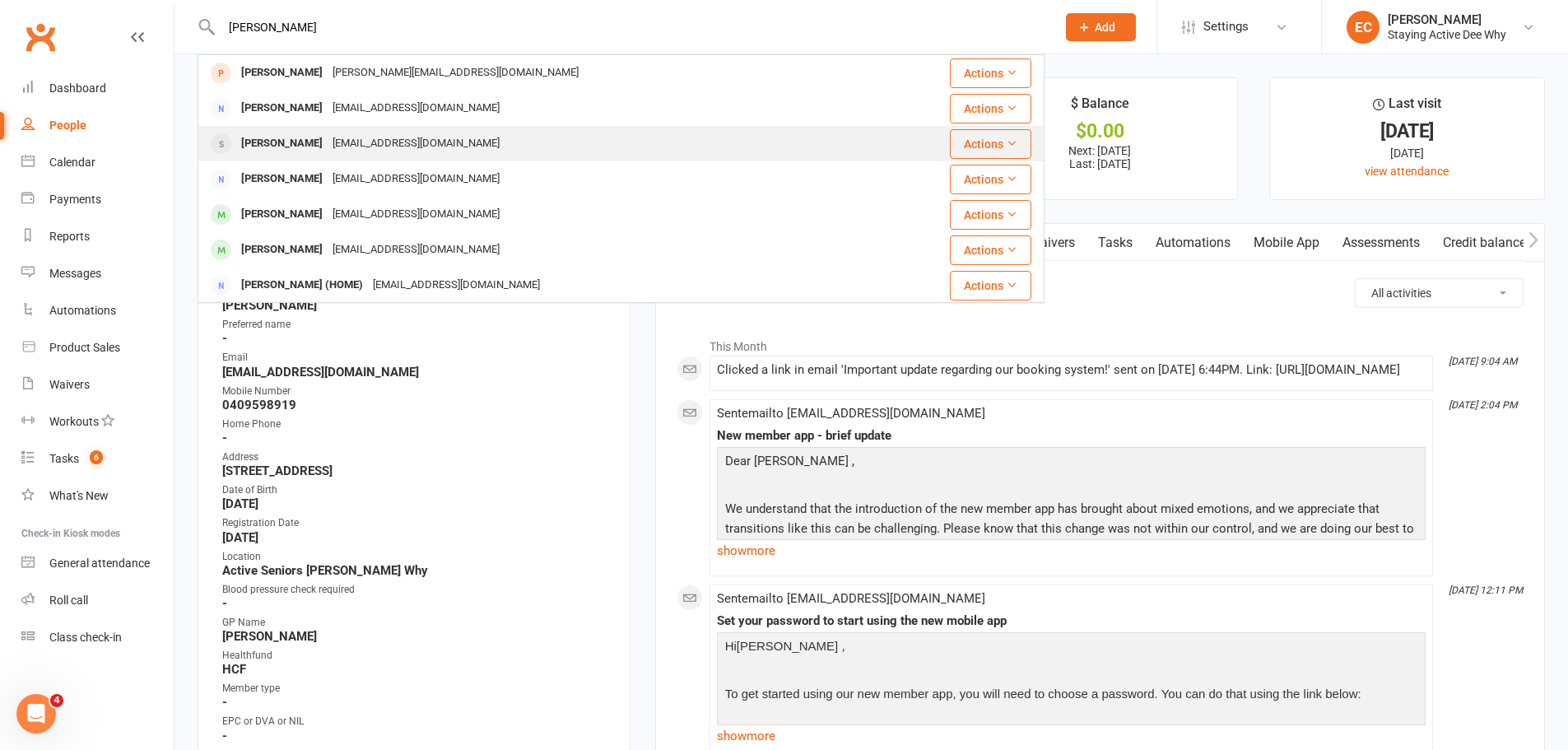
type input "[PERSON_NAME]"
click at [328, 145] on div "[EMAIL_ADDRESS][DOMAIN_NAME]" at bounding box center [416, 144] width 177 height 24
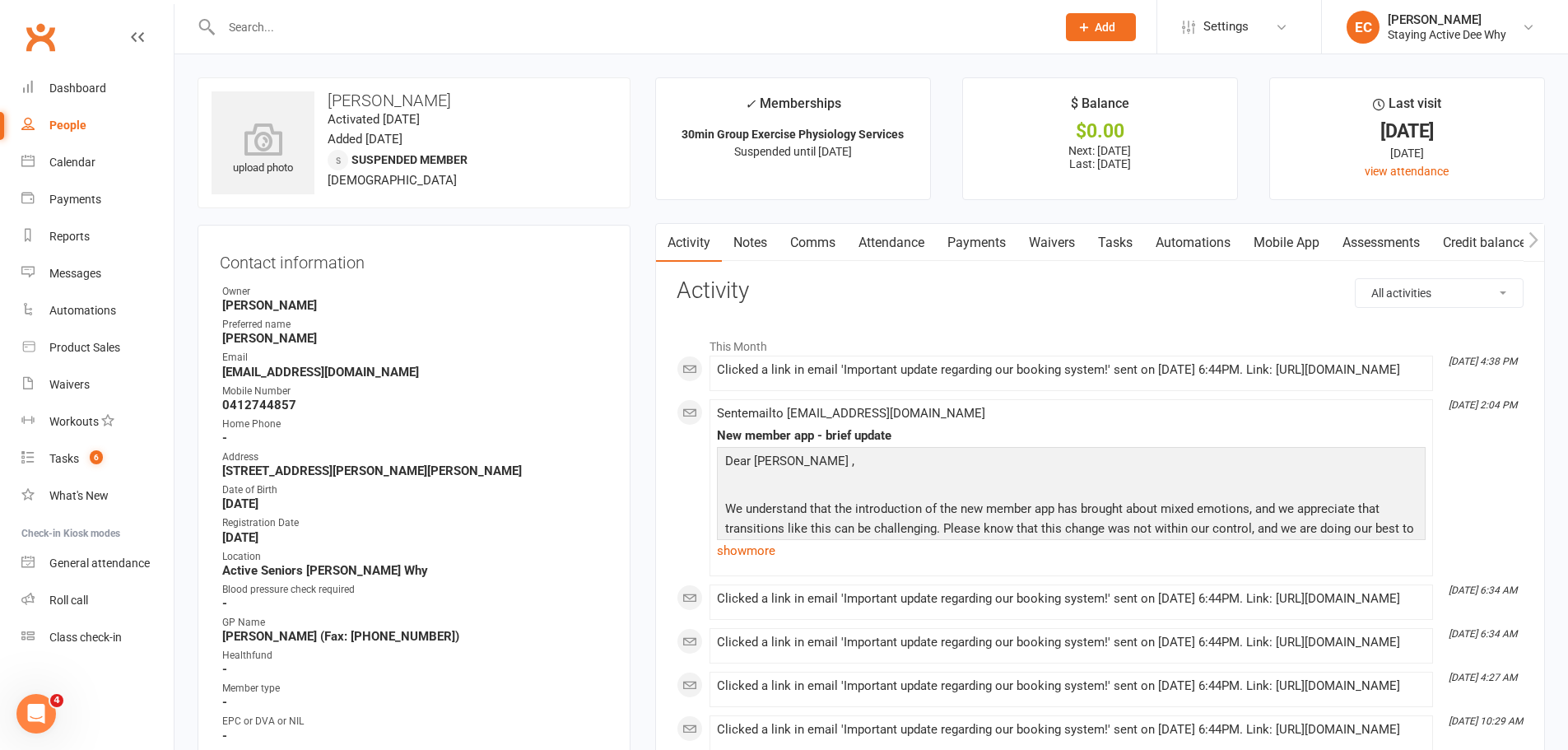
click at [321, 371] on strong "[EMAIL_ADDRESS][DOMAIN_NAME]" at bounding box center [414, 372] width 386 height 15
copy render-form-field "[EMAIL_ADDRESS][DOMAIN_NAME]"
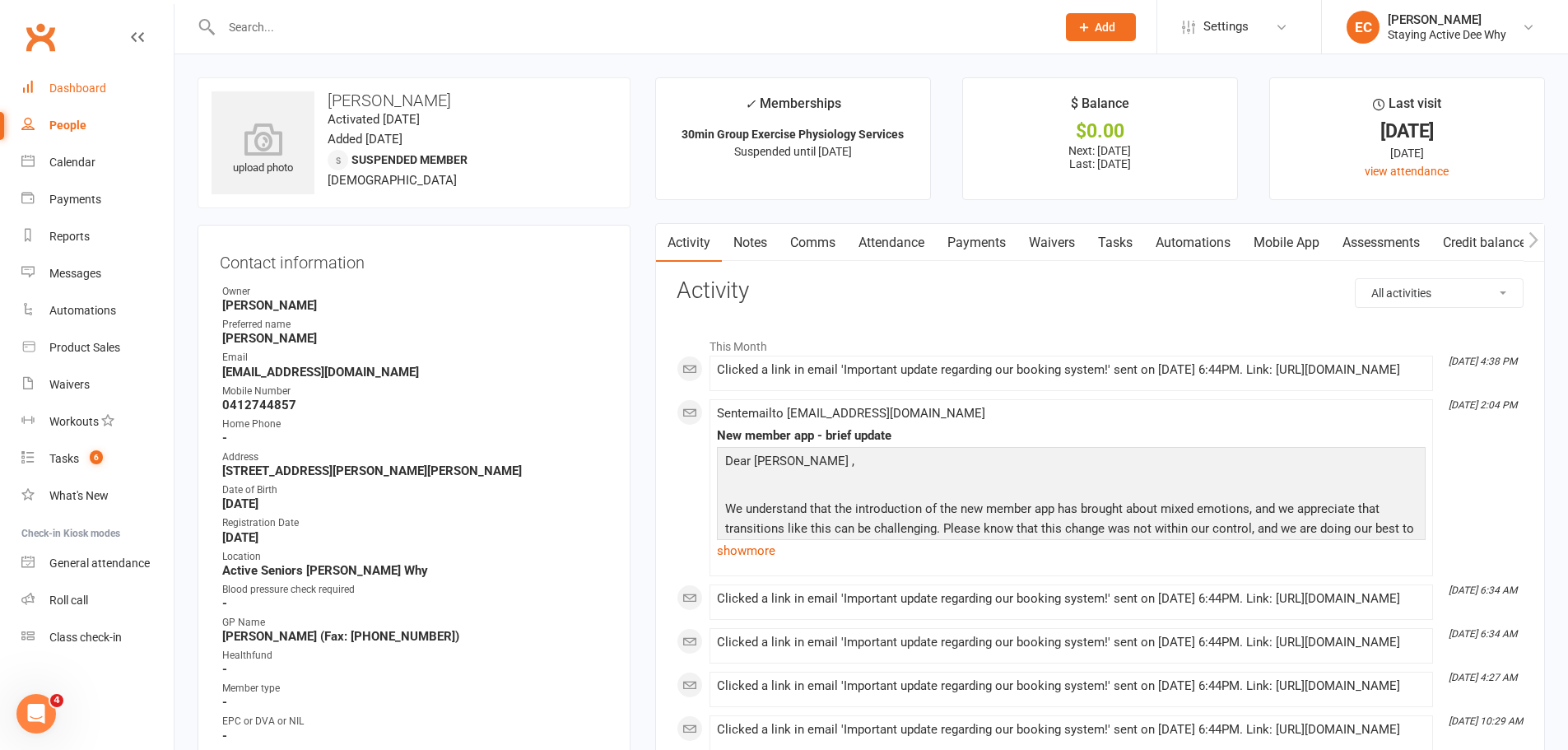
click at [132, 98] on link "Dashboard" at bounding box center [97, 88] width 152 height 37
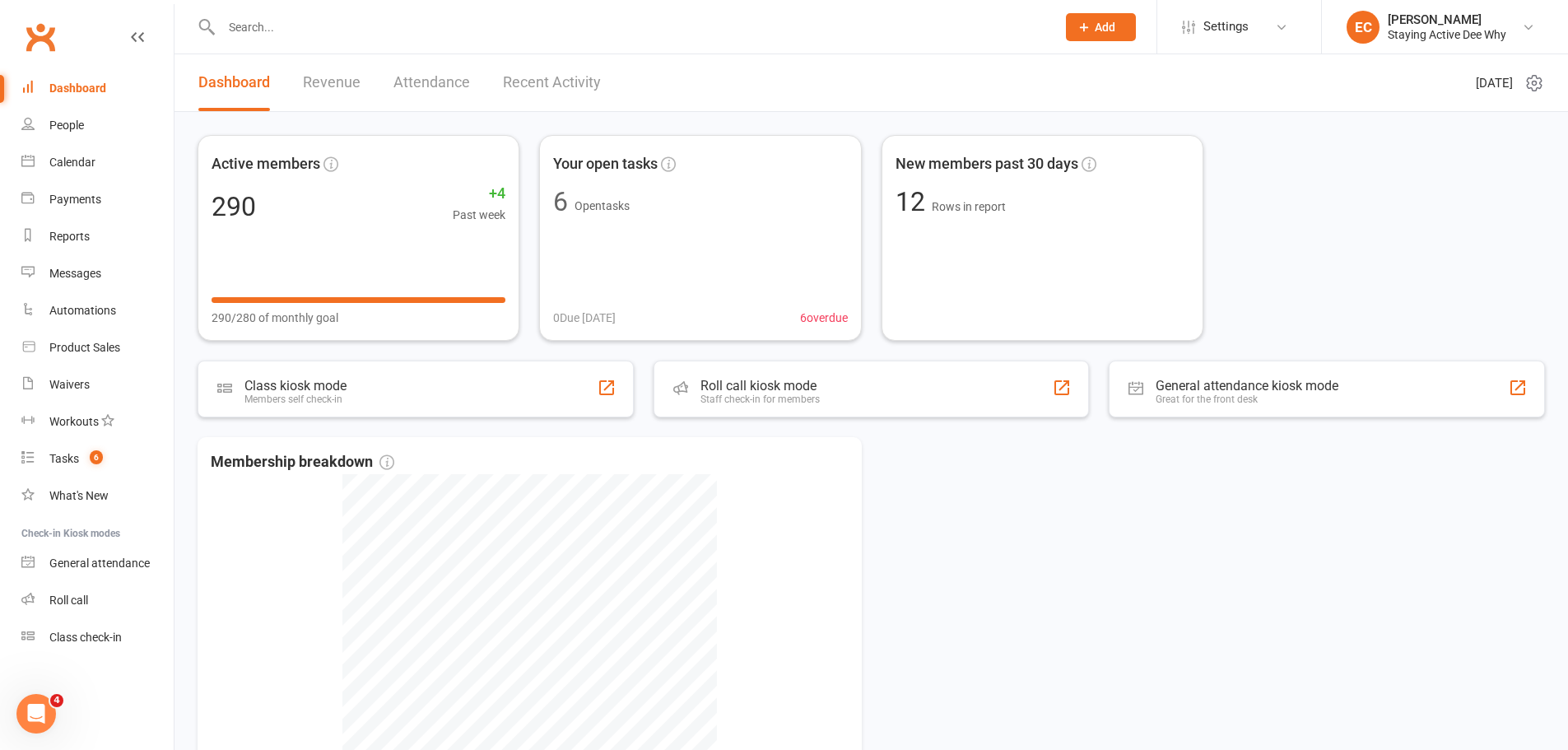
click at [355, 32] on input "text" at bounding box center [630, 27] width 828 height 23
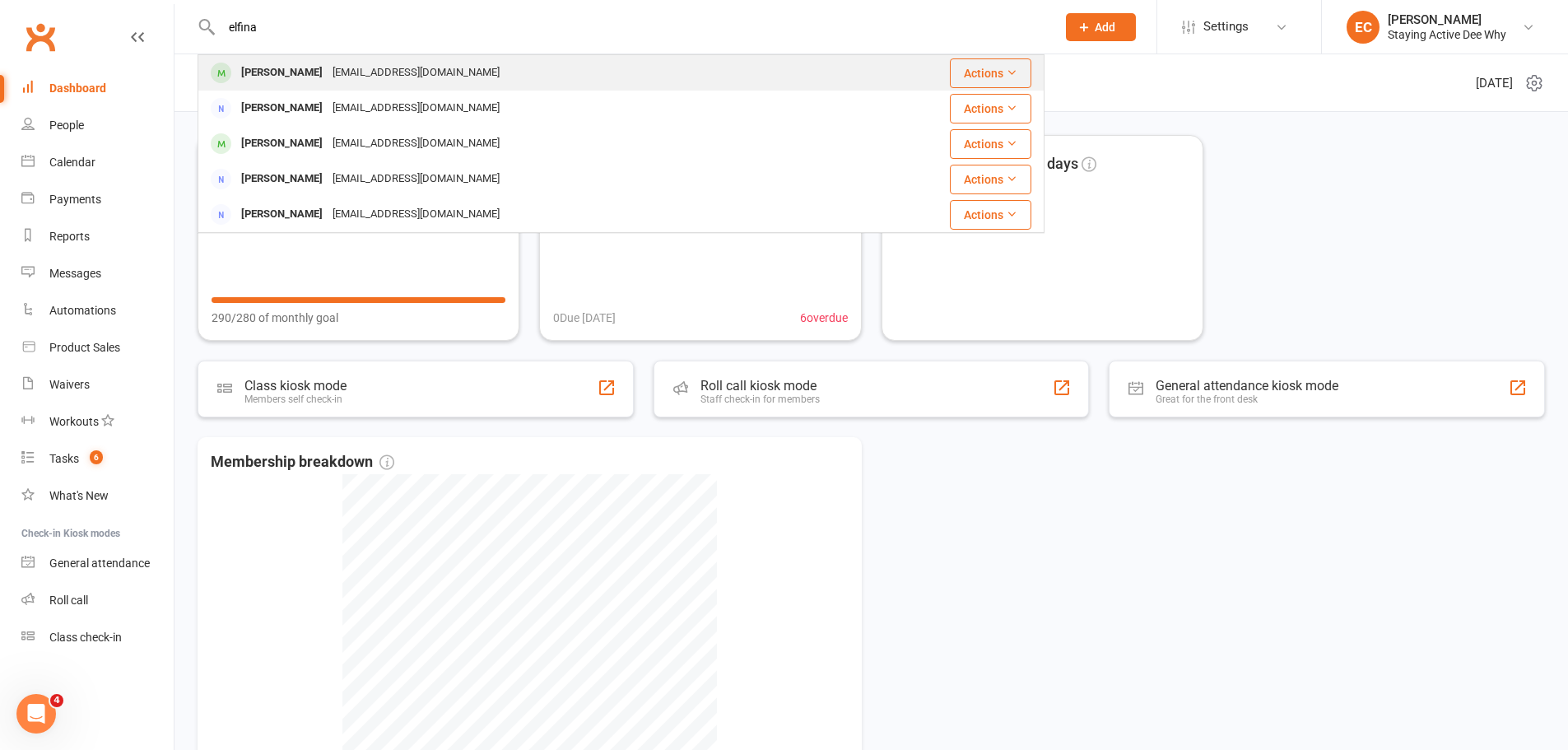
type input "elfina"
click at [343, 67] on div "[EMAIL_ADDRESS][DOMAIN_NAME]" at bounding box center [416, 72] width 177 height 24
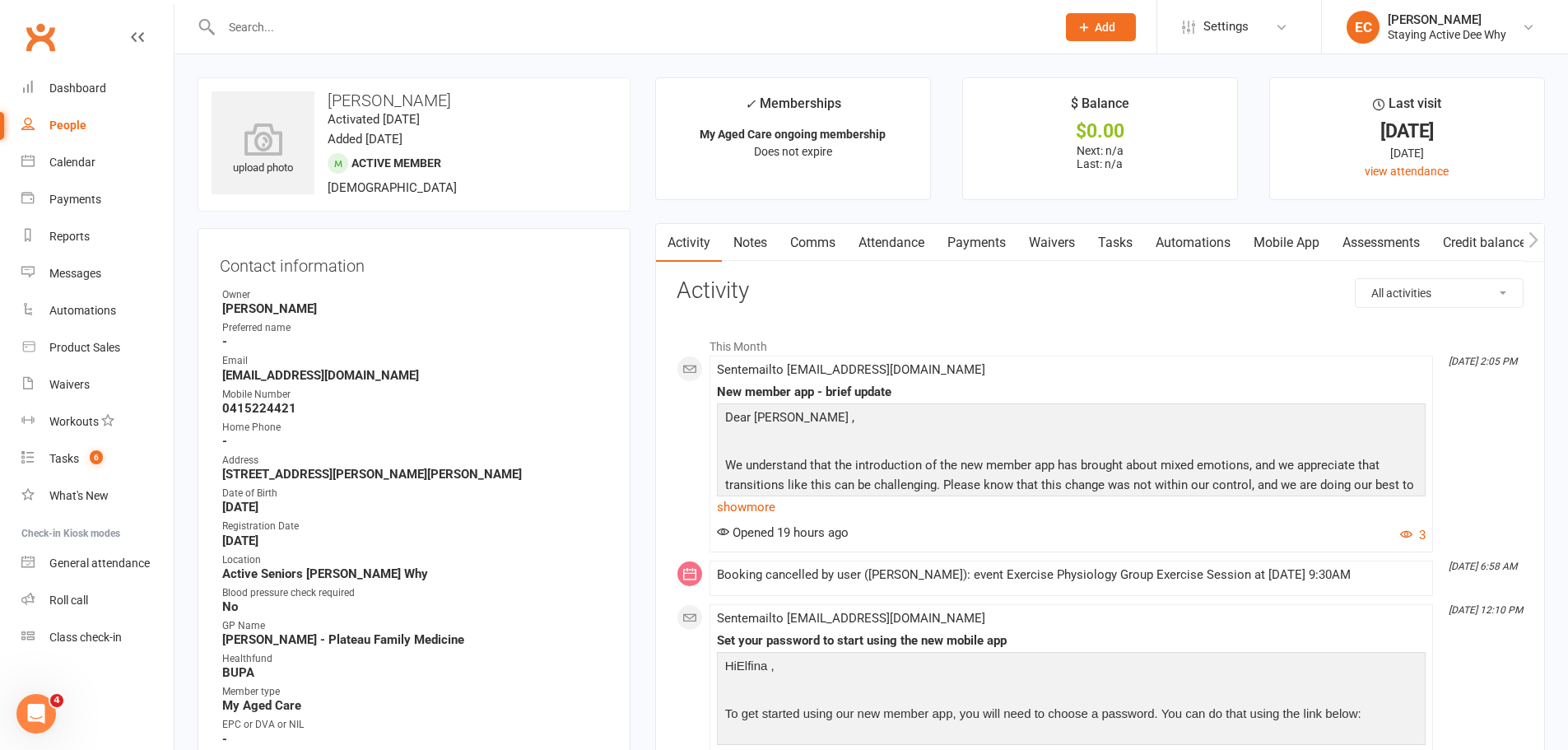
drag, startPoint x: 1374, startPoint y: 241, endPoint x: 1358, endPoint y: 253, distance: 20.0
click at [1374, 242] on link "Assessments" at bounding box center [1381, 242] width 100 height 38
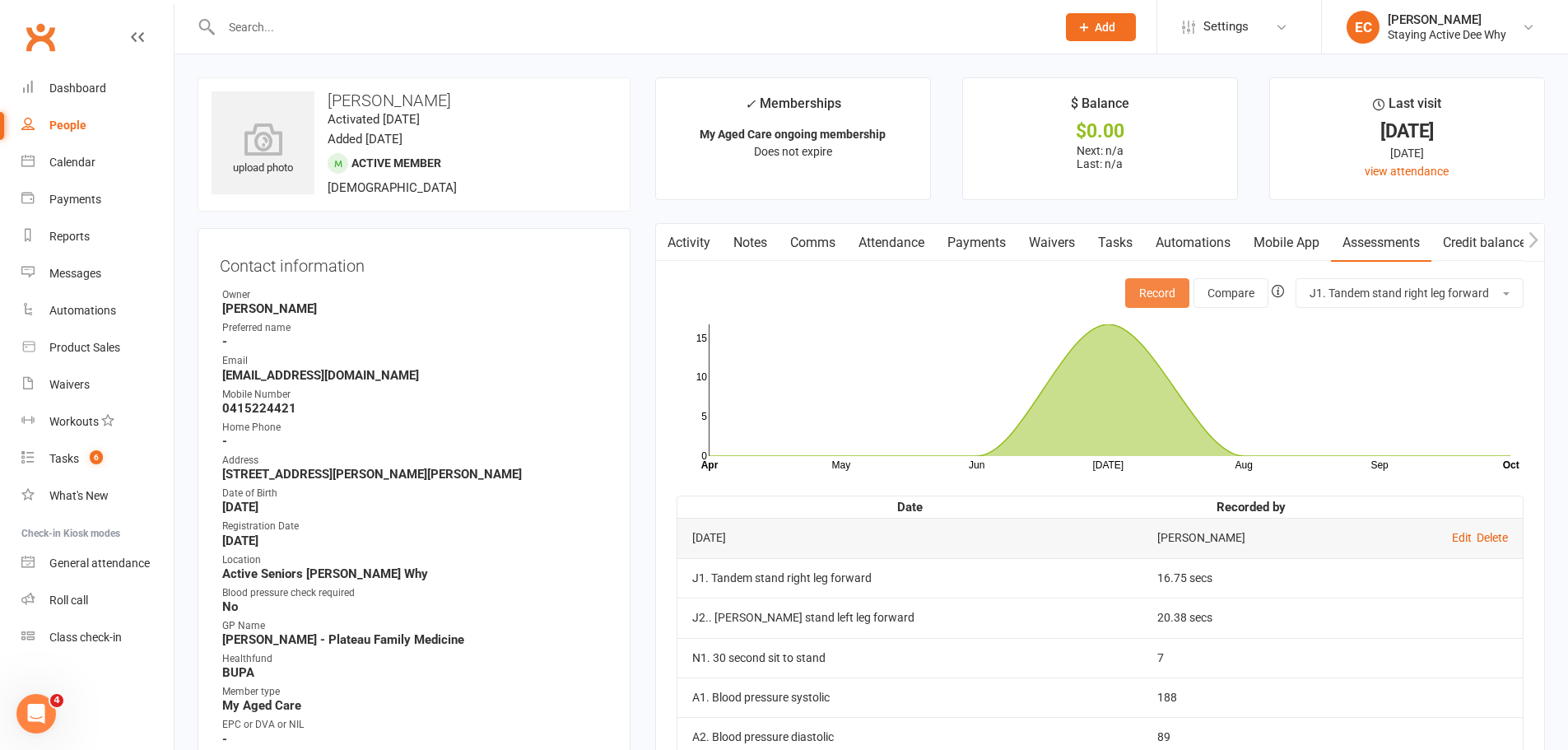
click at [1175, 297] on button "Record" at bounding box center [1157, 293] width 64 height 29
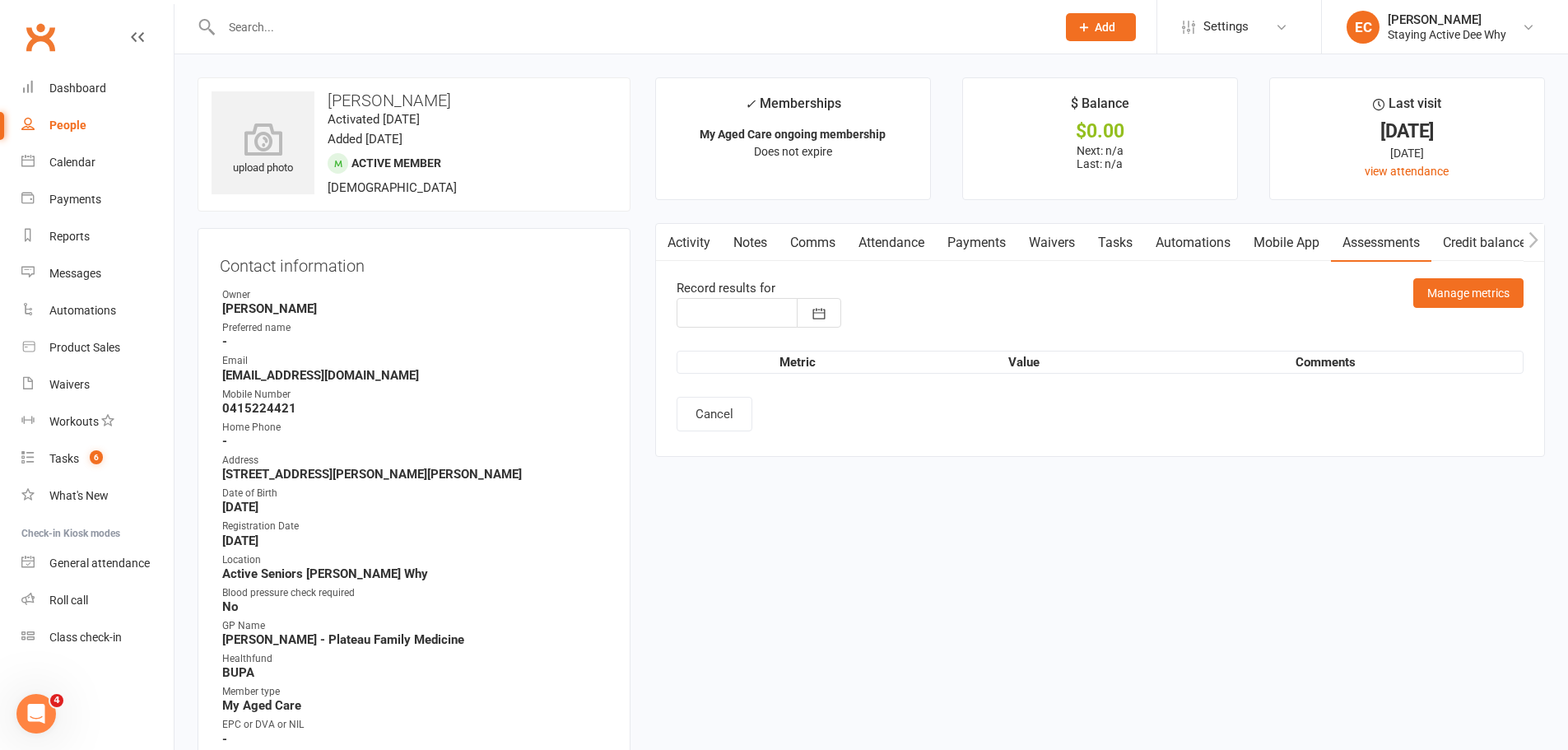
type input "[DATE]"
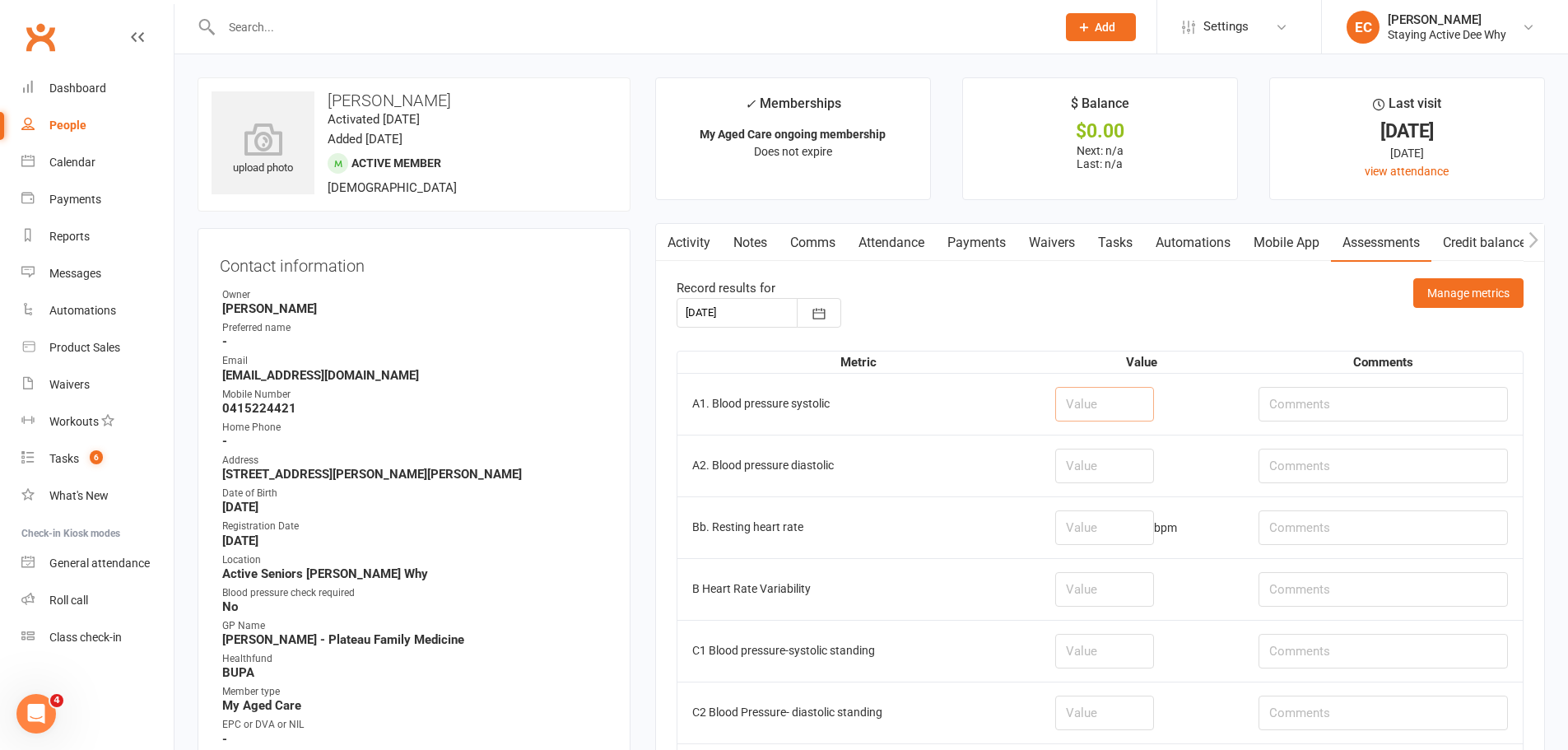
click at [1100, 406] on input "number" at bounding box center [1104, 404] width 98 height 34
type input "150"
type input "76"
click at [1110, 526] on input "number" at bounding box center [1104, 527] width 98 height 34
type input "56"
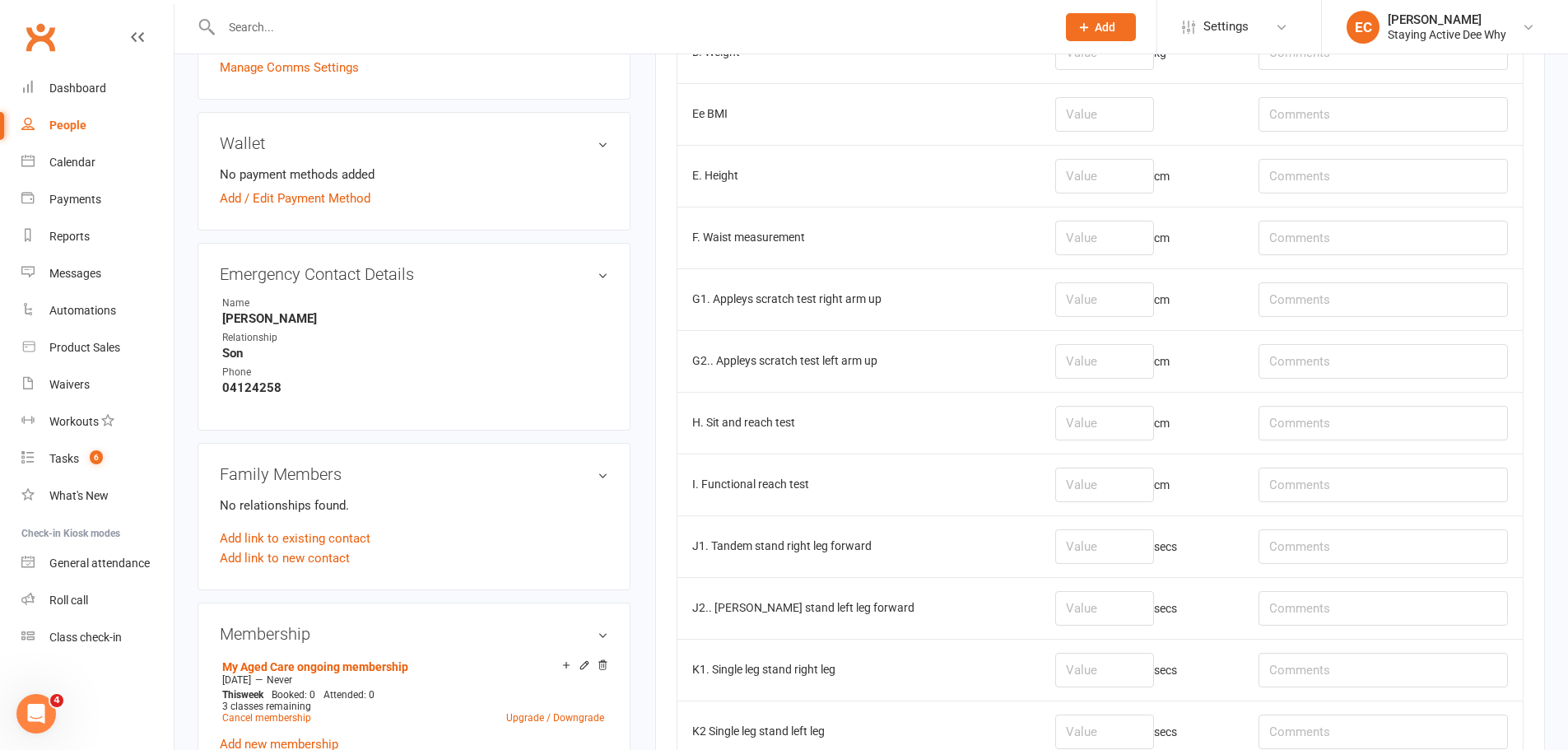
scroll to position [741, 0]
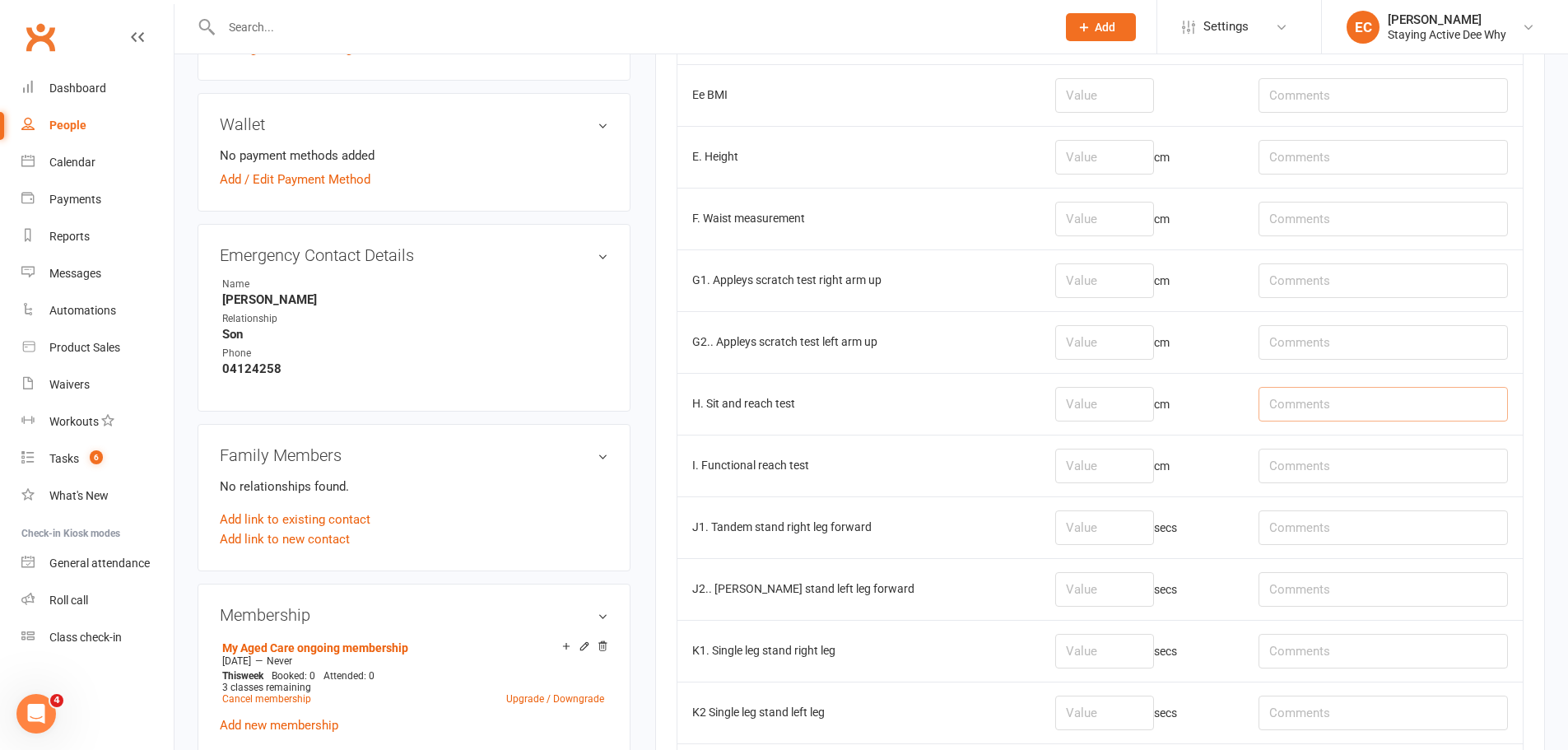
click at [1299, 403] on input "text" at bounding box center [1383, 404] width 250 height 34
type input "R: -32, L: -36"
click at [1132, 390] on td "cm" at bounding box center [1142, 403] width 203 height 61
click at [1131, 407] on input "number" at bounding box center [1104, 404] width 98 height 34
type input "-34"
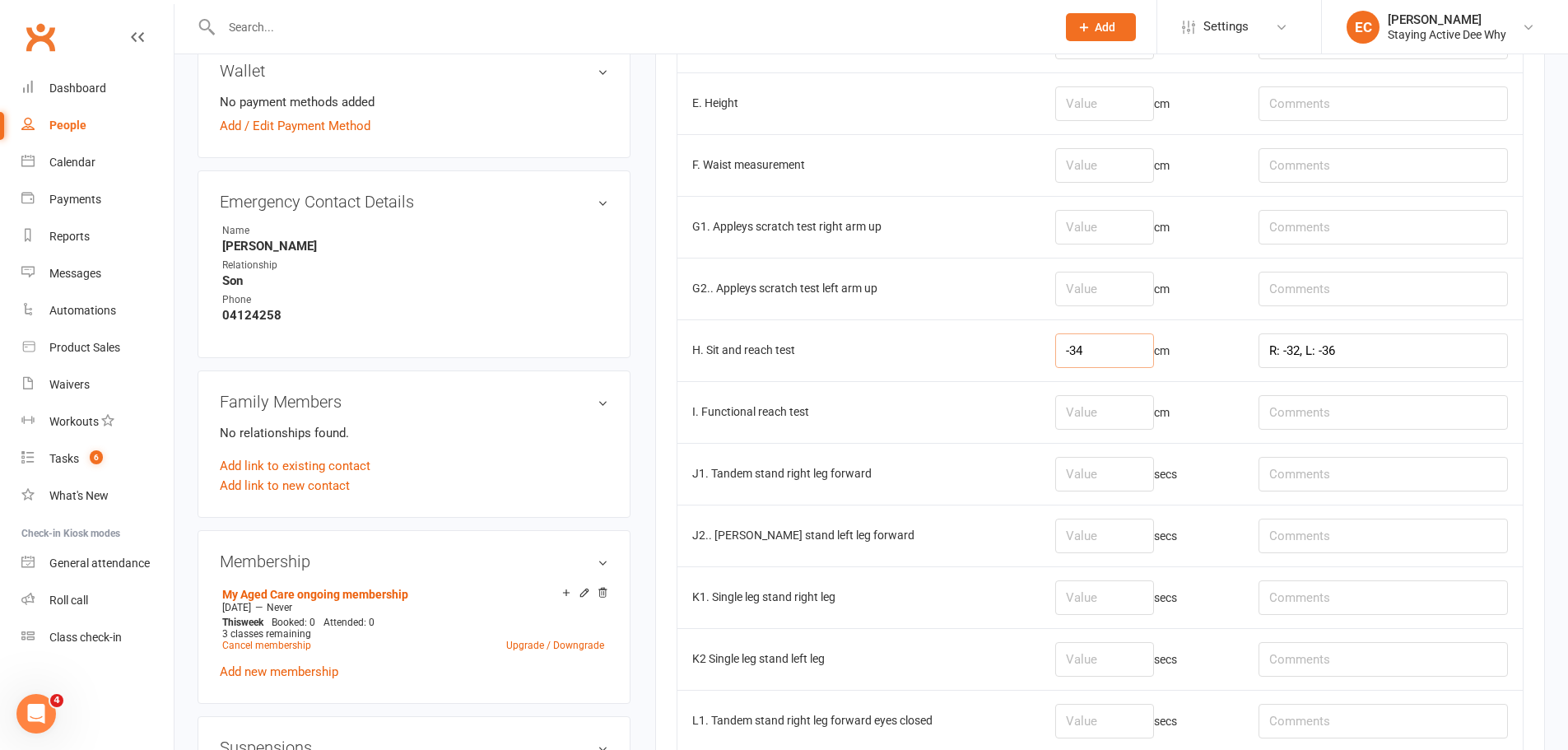
scroll to position [823, 0]
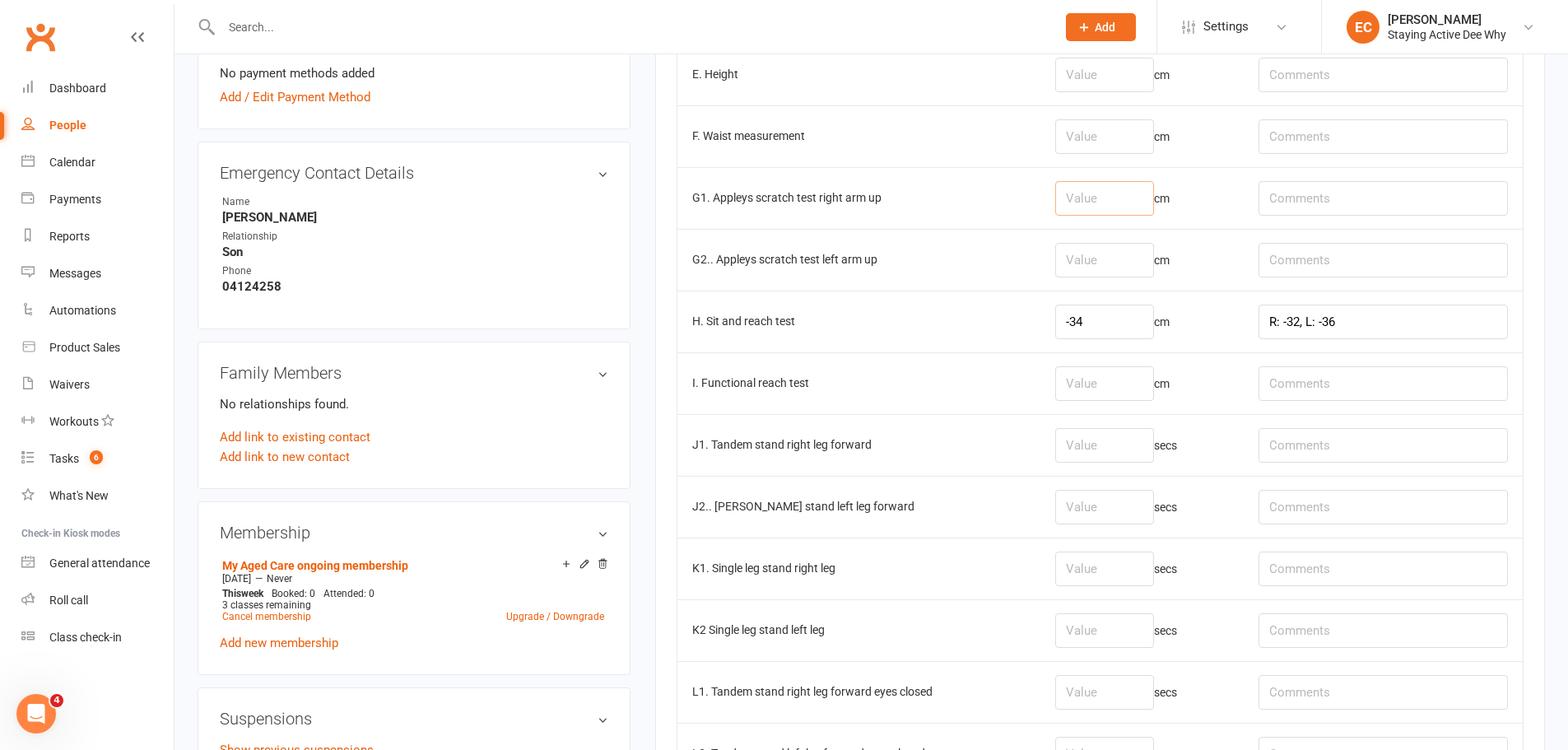
click at [1096, 209] on input "number" at bounding box center [1104, 198] width 98 height 34
type input "-19"
type input "-35"
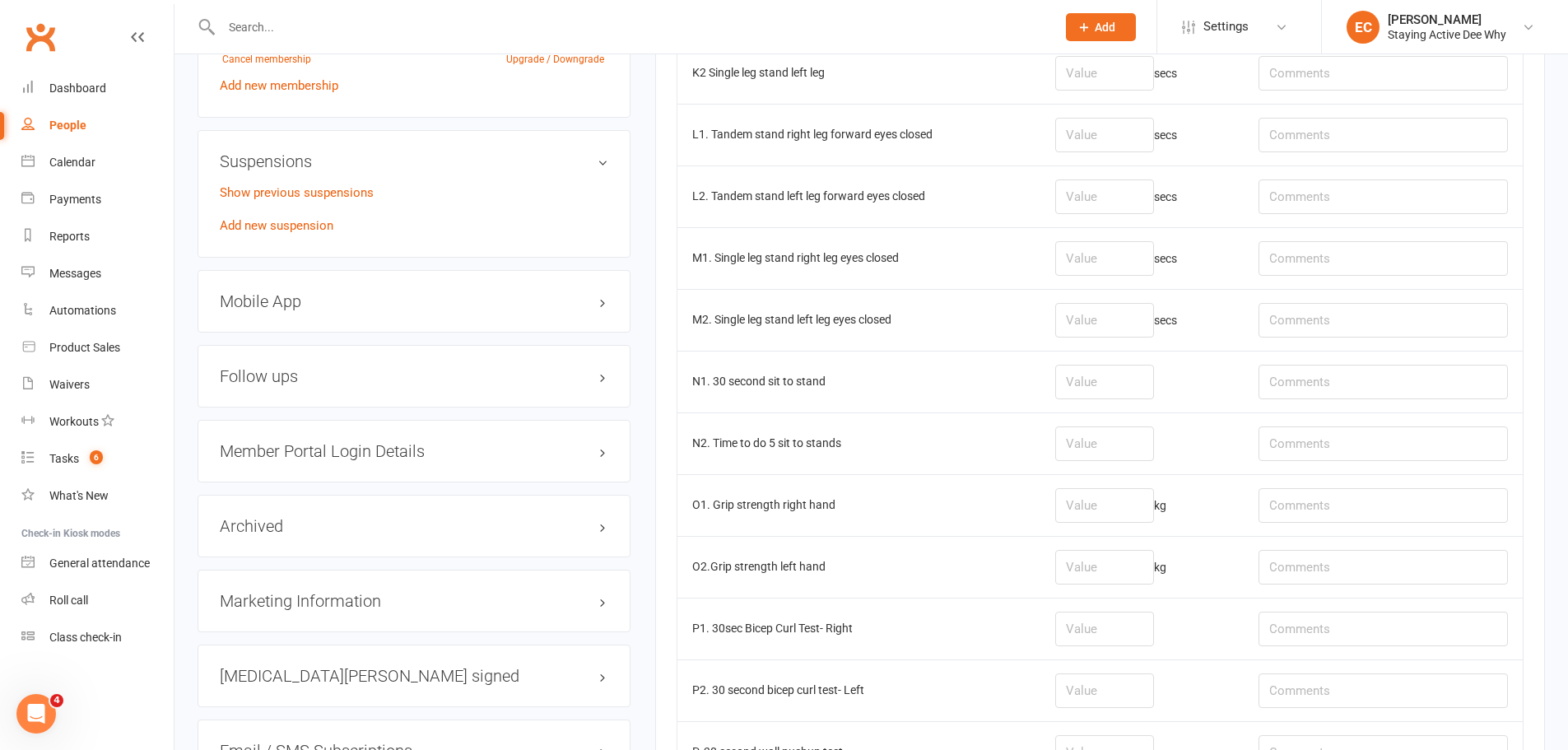
scroll to position [1399, 0]
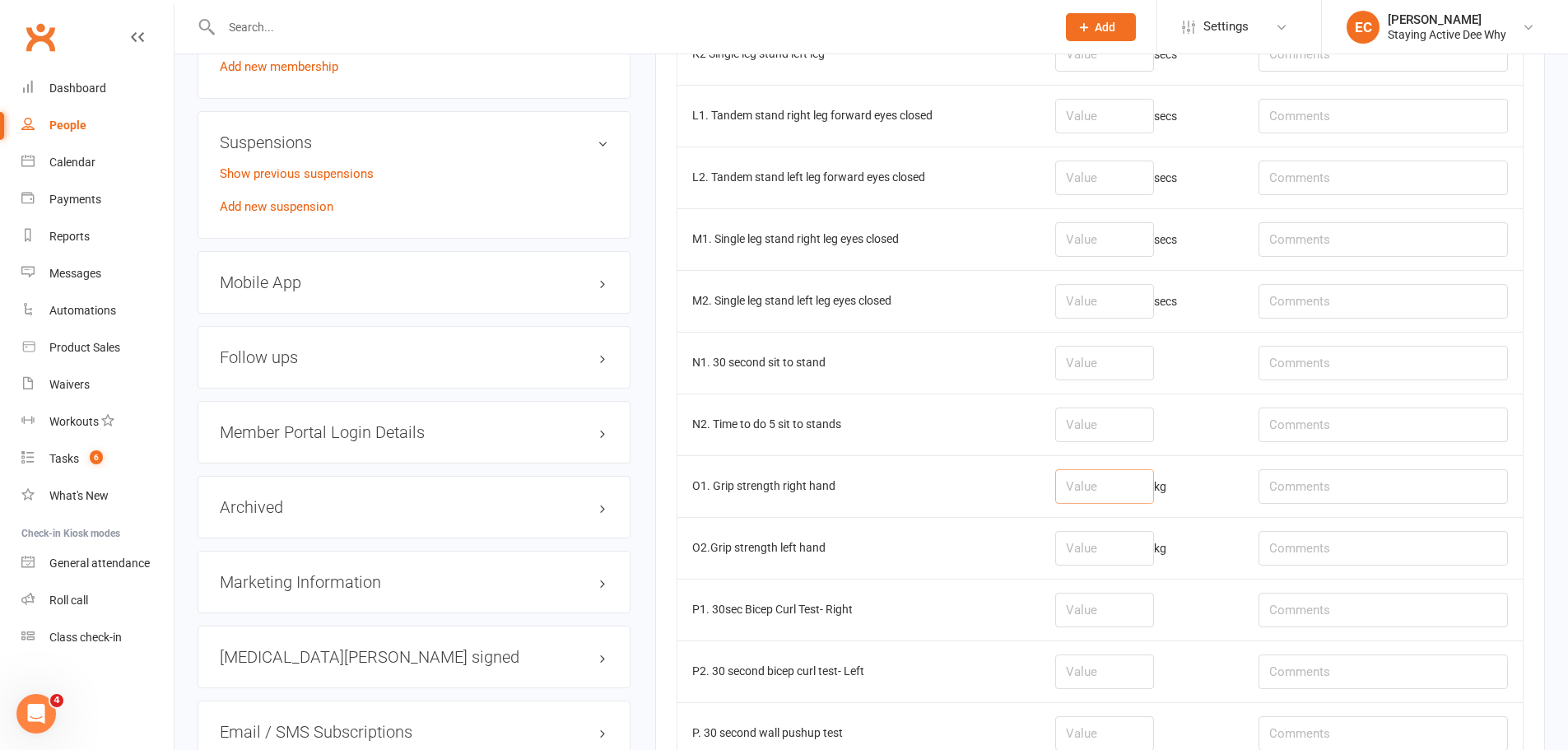
click at [1107, 483] on input "number" at bounding box center [1104, 486] width 98 height 34
type input "8"
click at [1101, 537] on input "number" at bounding box center [1104, 547] width 98 height 34
type input "7.1"
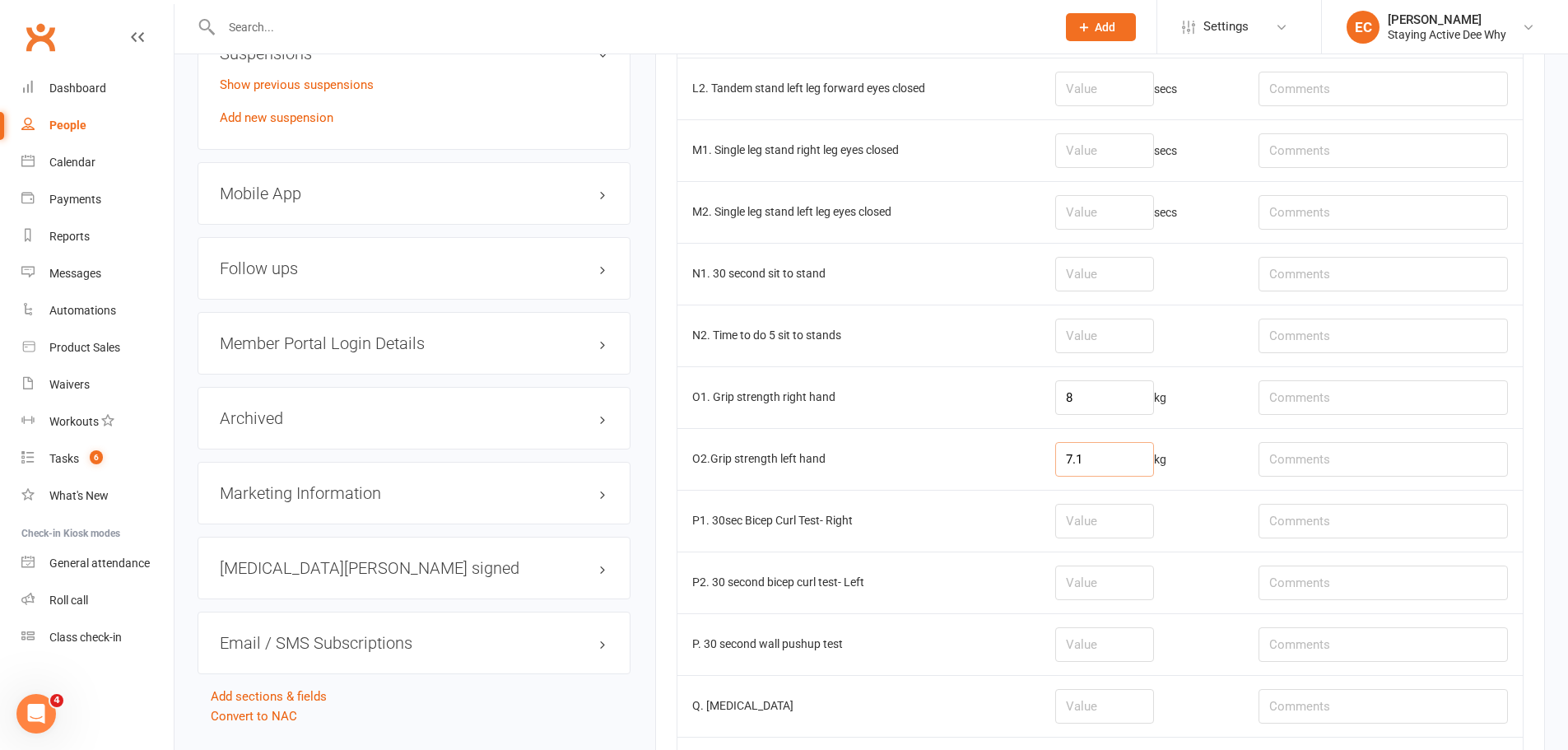
scroll to position [1482, 0]
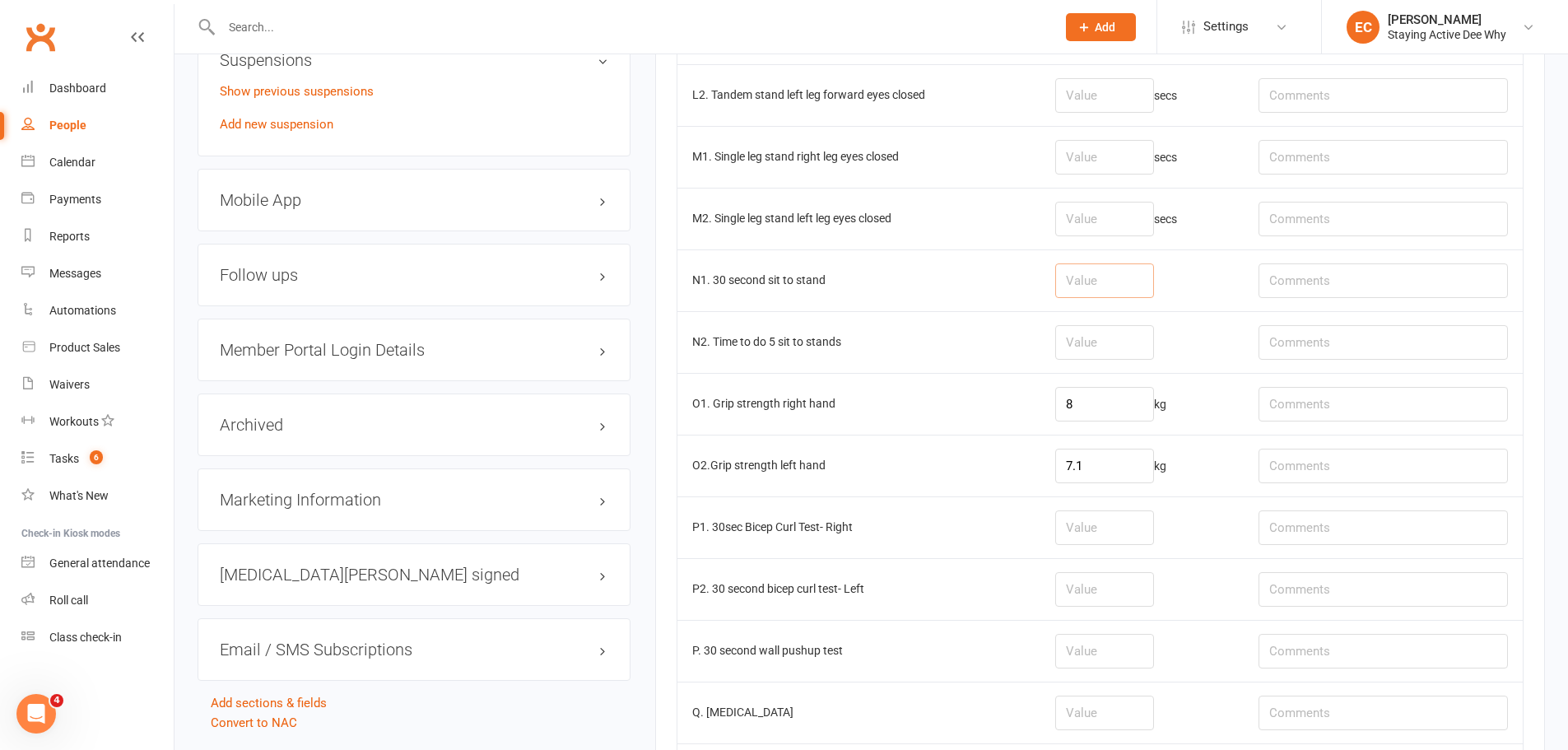
click at [1098, 277] on input "number" at bounding box center [1104, 280] width 98 height 34
type input "8"
click at [1326, 289] on input "text" at bounding box center [1383, 280] width 250 height 34
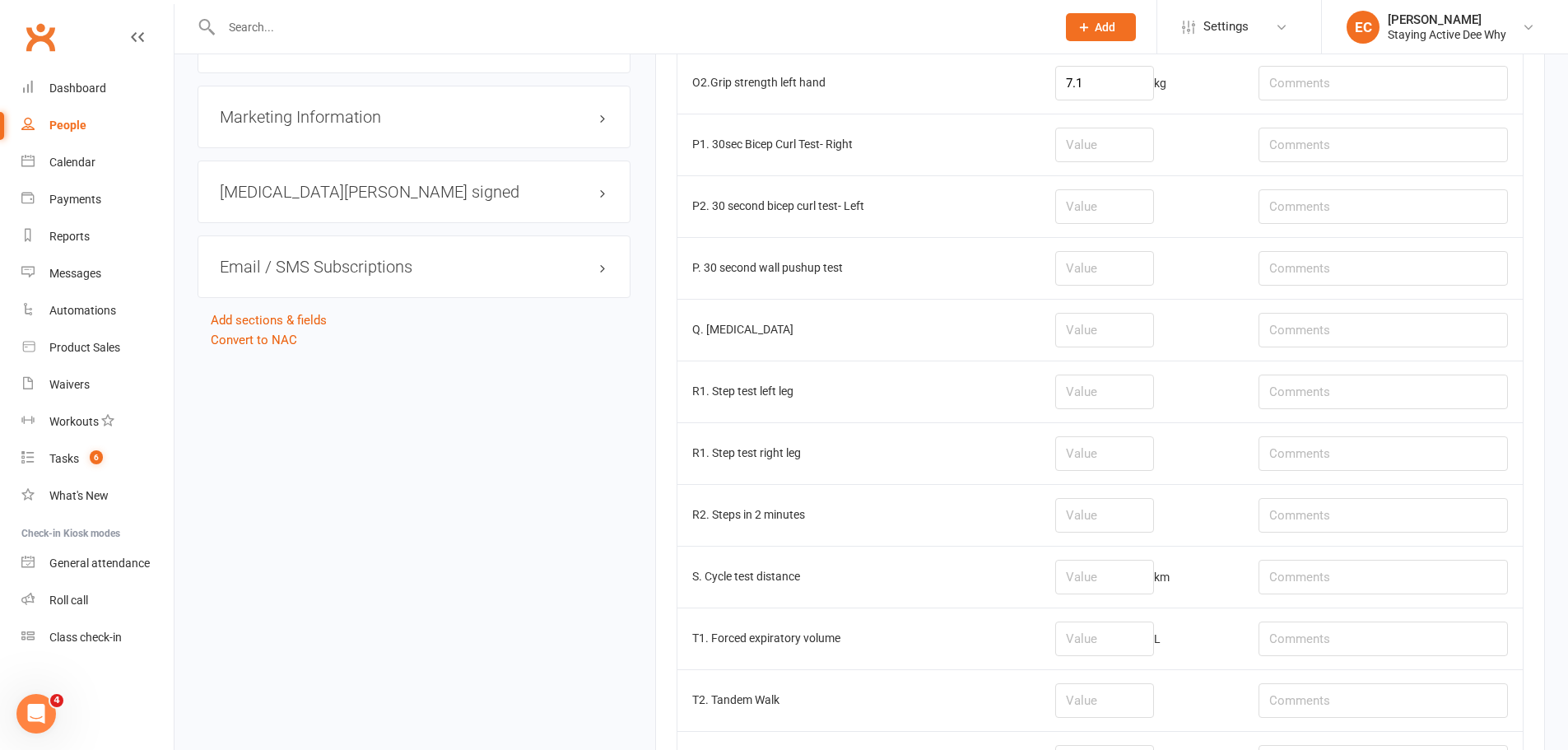
scroll to position [1893, 0]
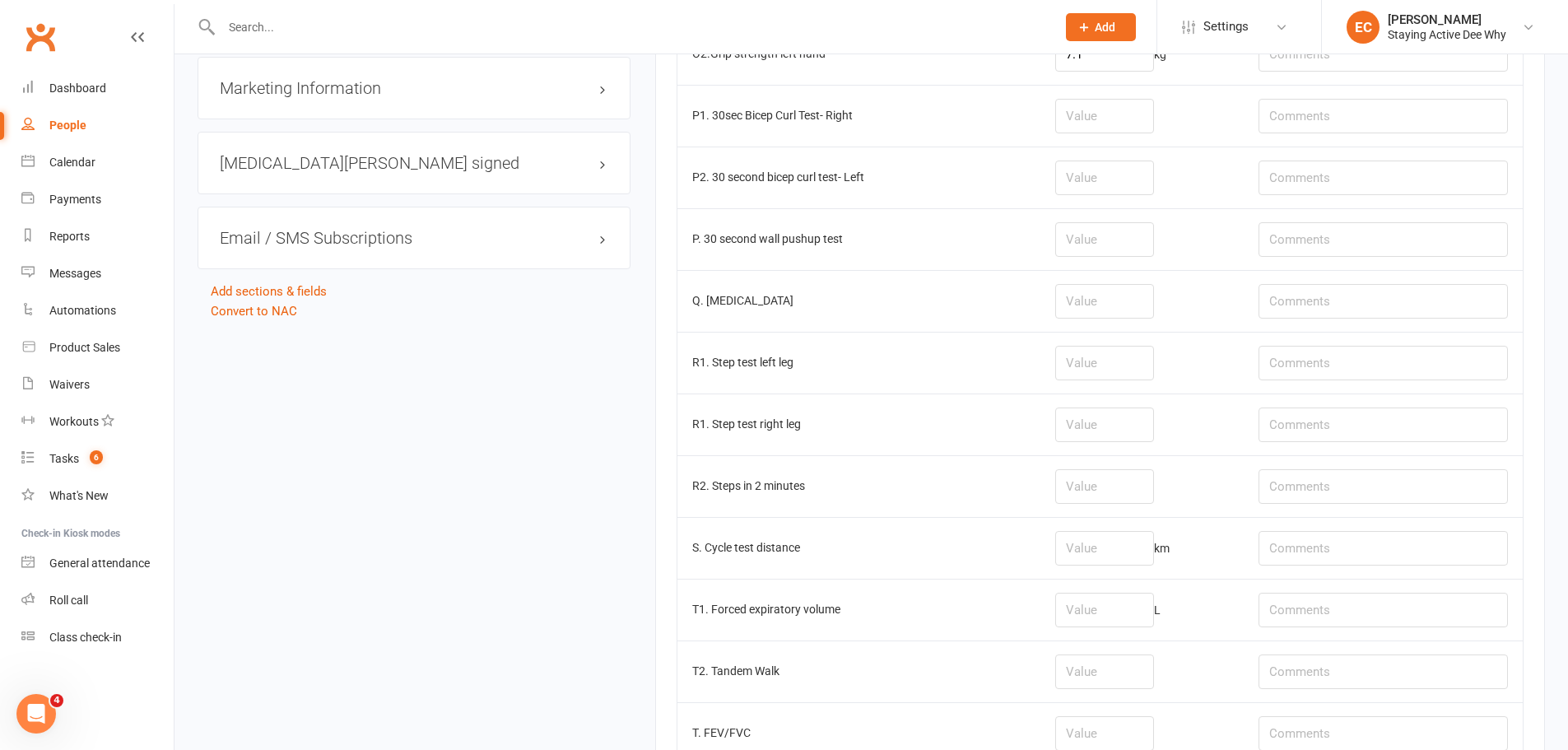
type input "4-5/10"
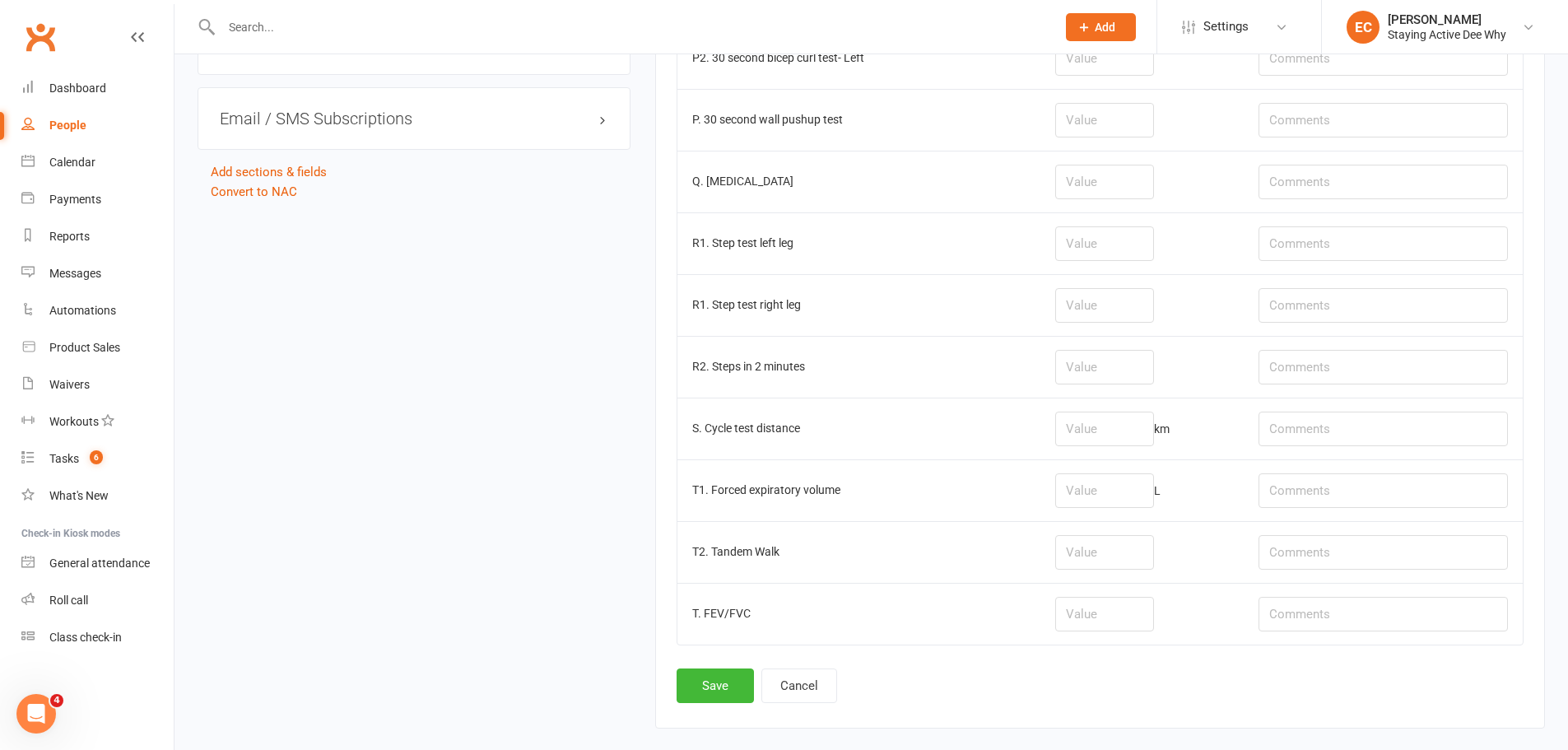
scroll to position [2095, 0]
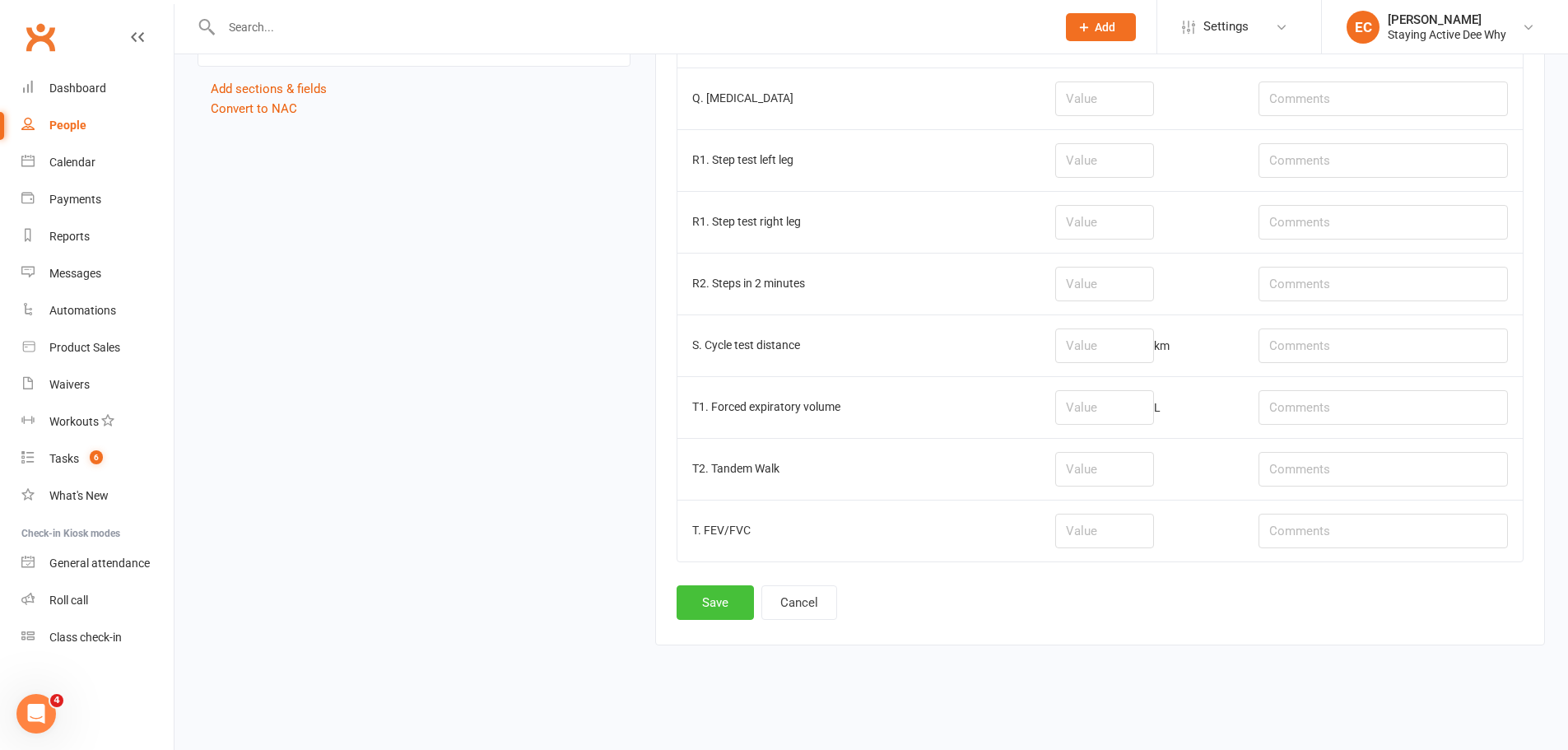
click at [727, 601] on button "Save" at bounding box center [715, 602] width 77 height 34
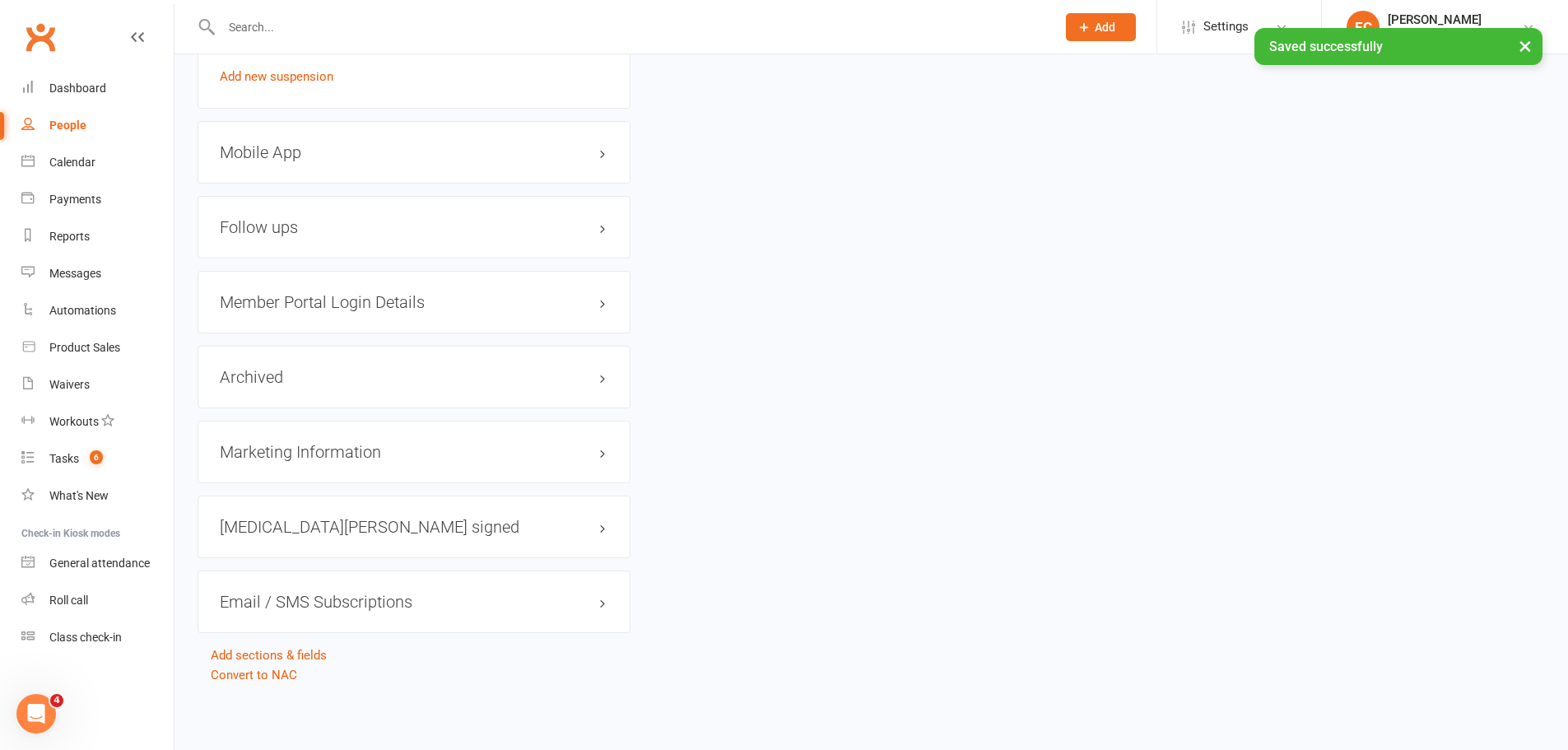
scroll to position [0, 0]
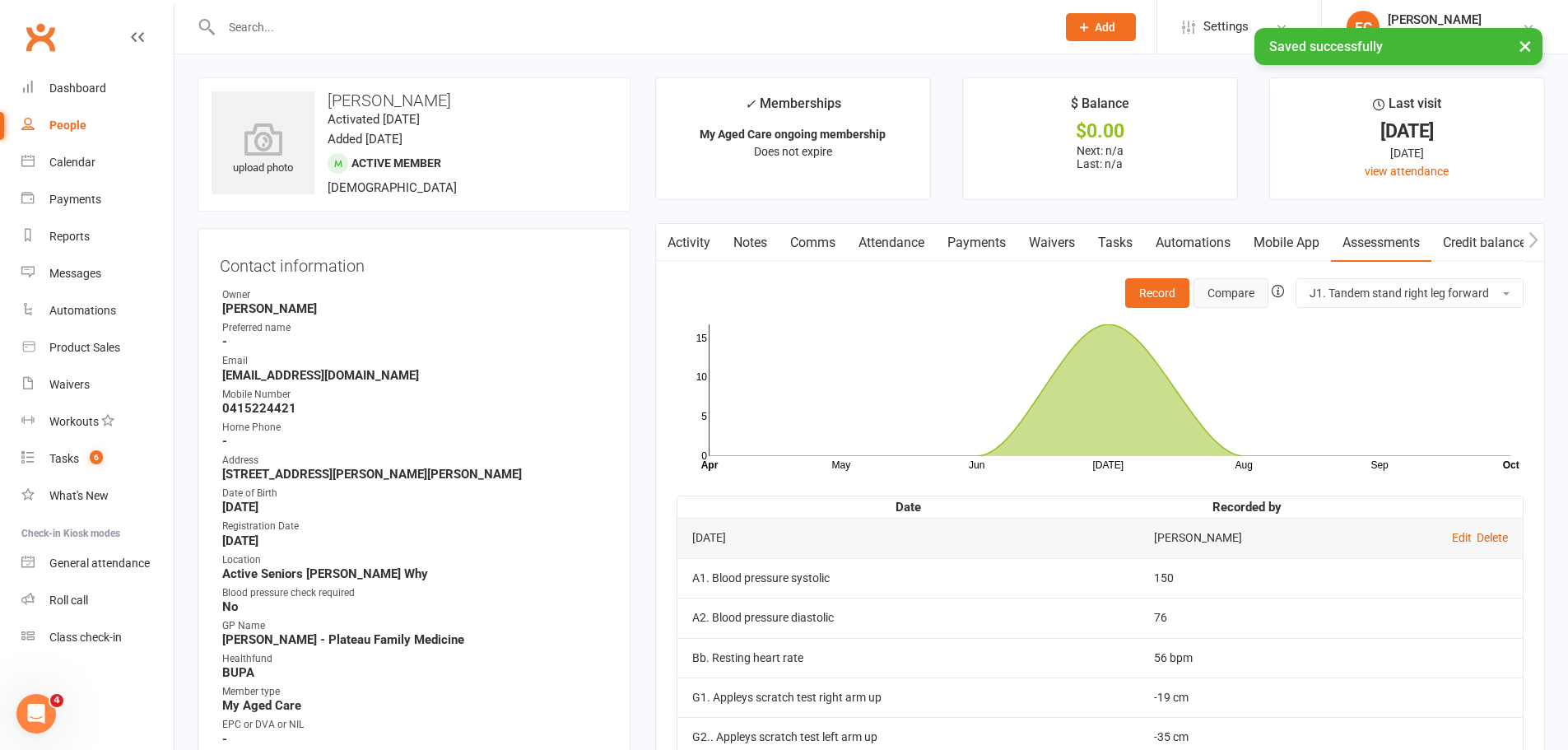
click at [1222, 297] on button "Compare" at bounding box center [1230, 293] width 75 height 29
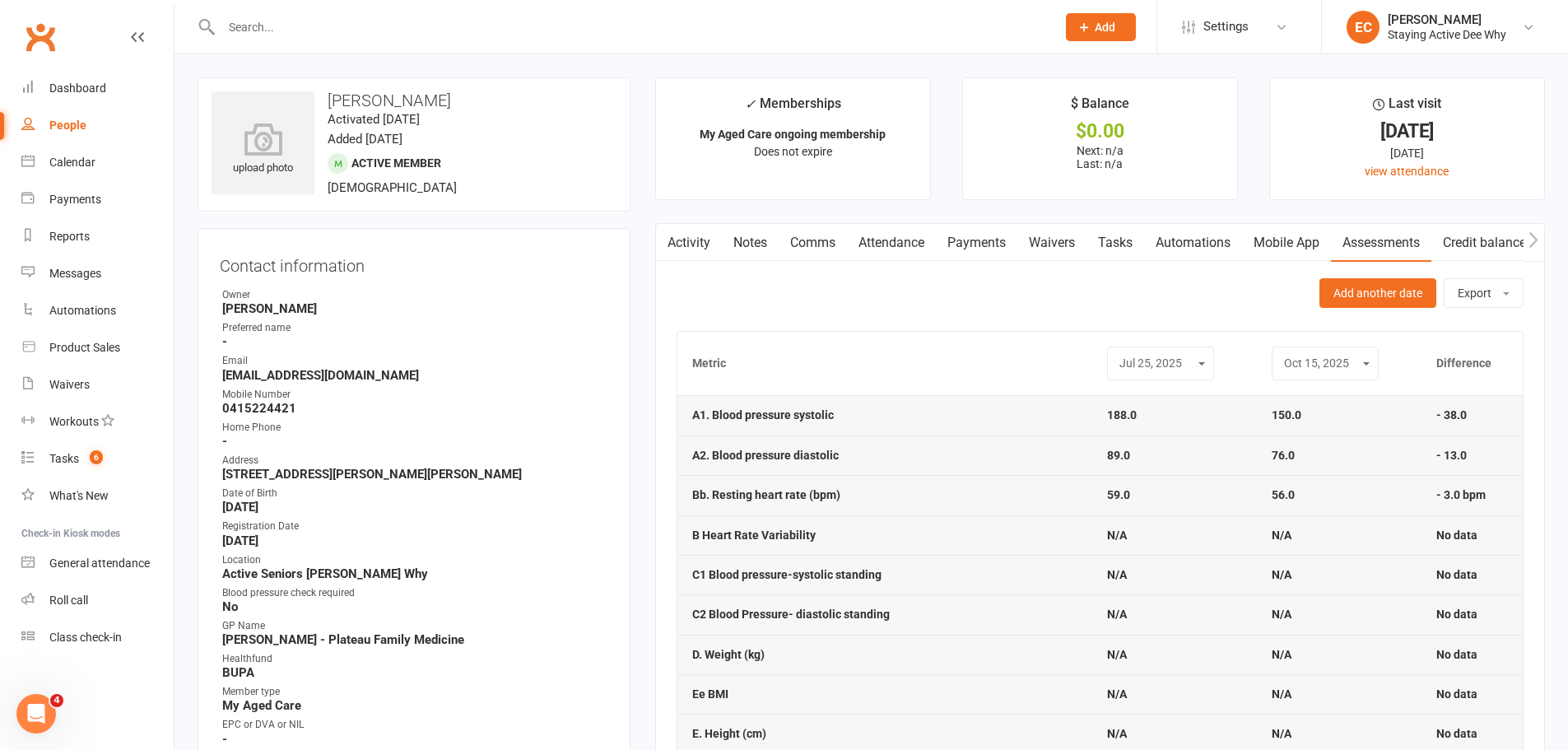
click at [1151, 369] on select "[DATE] [DATE] [DATE]" at bounding box center [1160, 363] width 86 height 19
click at [1148, 370] on select "[DATE] [DATE] [DATE]" at bounding box center [1160, 363] width 86 height 19
click at [1117, 354] on select "[DATE] [DATE] [DATE]" at bounding box center [1160, 363] width 86 height 19
click at [1117, 371] on select "[DATE] [DATE] [DATE]" at bounding box center [1160, 363] width 86 height 19
click at [1117, 354] on select "[DATE] [DATE] [DATE]" at bounding box center [1160, 363] width 86 height 19
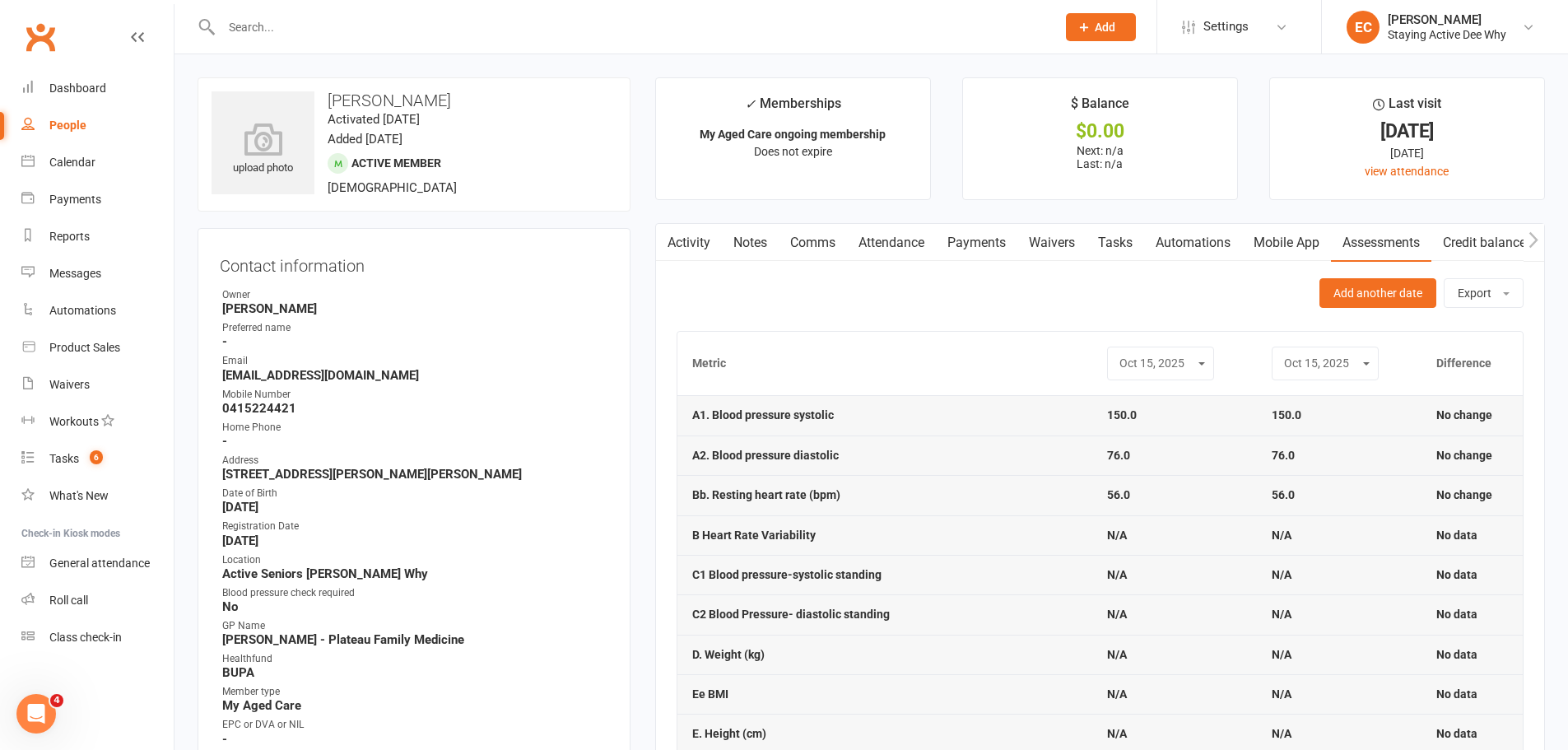
click at [1130, 351] on div "[DATE] [DATE] [DATE]" at bounding box center [1160, 363] width 107 height 34
click at [1132, 363] on select "[DATE] [DATE] [DATE]" at bounding box center [1160, 363] width 86 height 19
select select "1"
click at [1117, 354] on select "[DATE] [DATE] [DATE]" at bounding box center [1160, 363] width 86 height 19
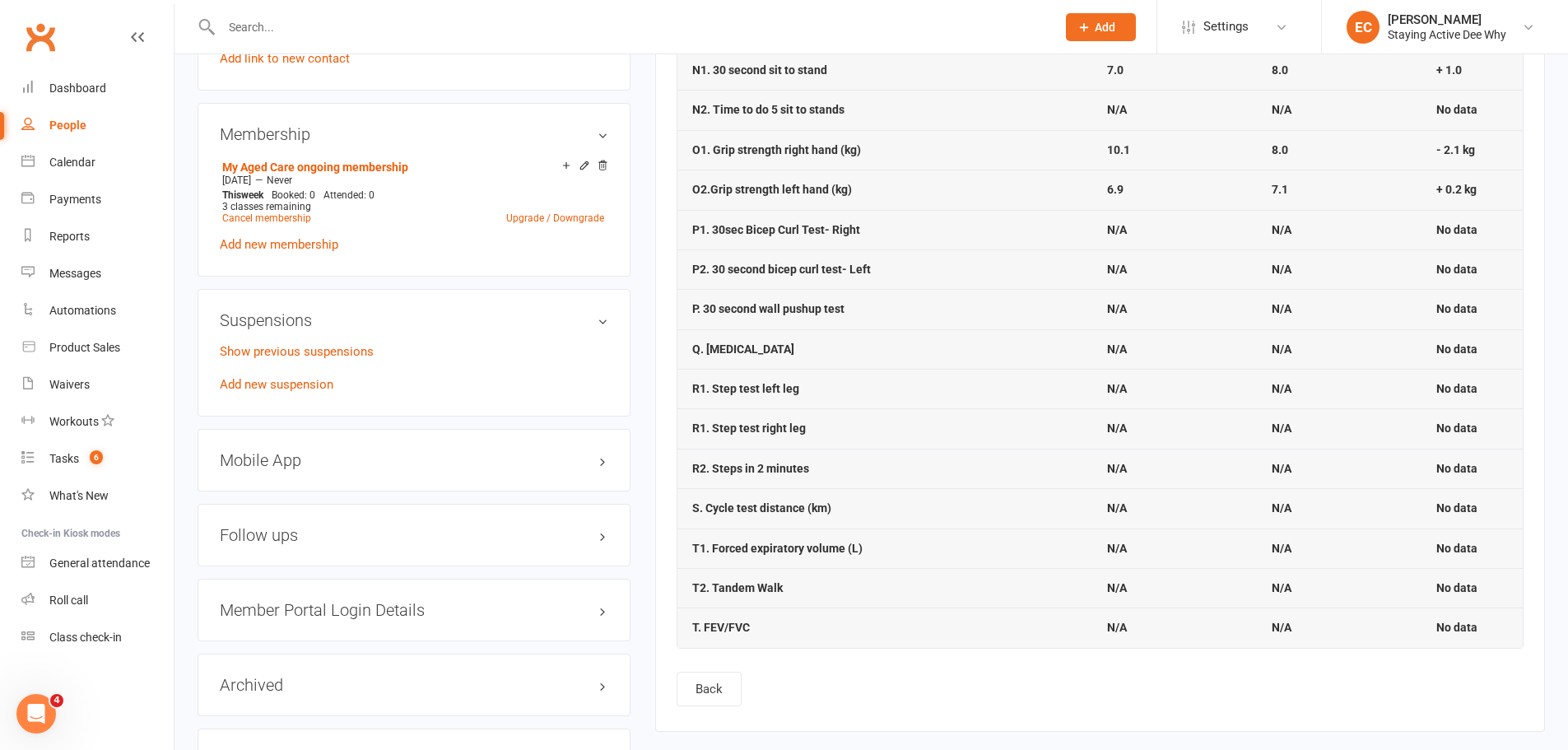
scroll to position [1234, 0]
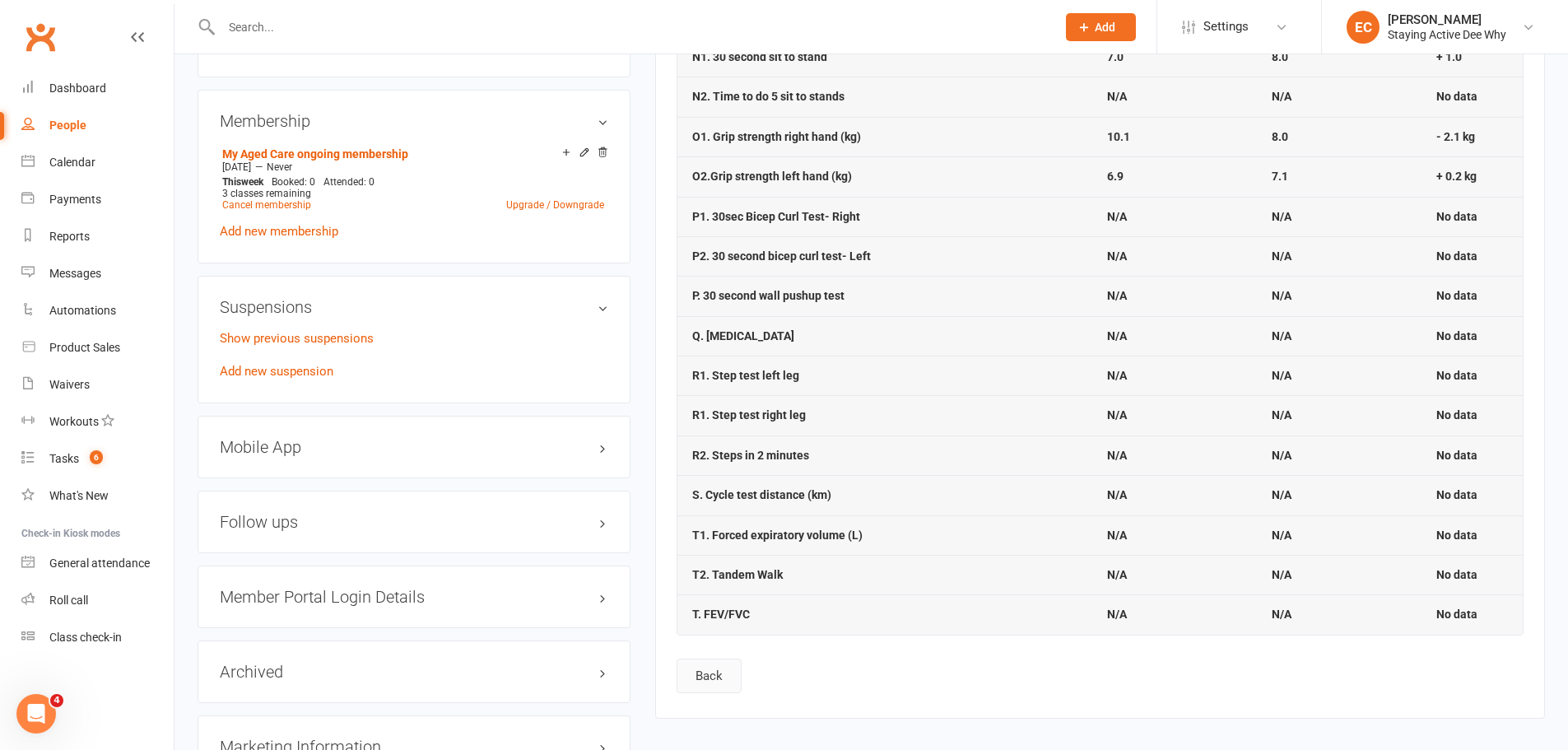
click at [715, 671] on button "Back" at bounding box center [709, 675] width 65 height 34
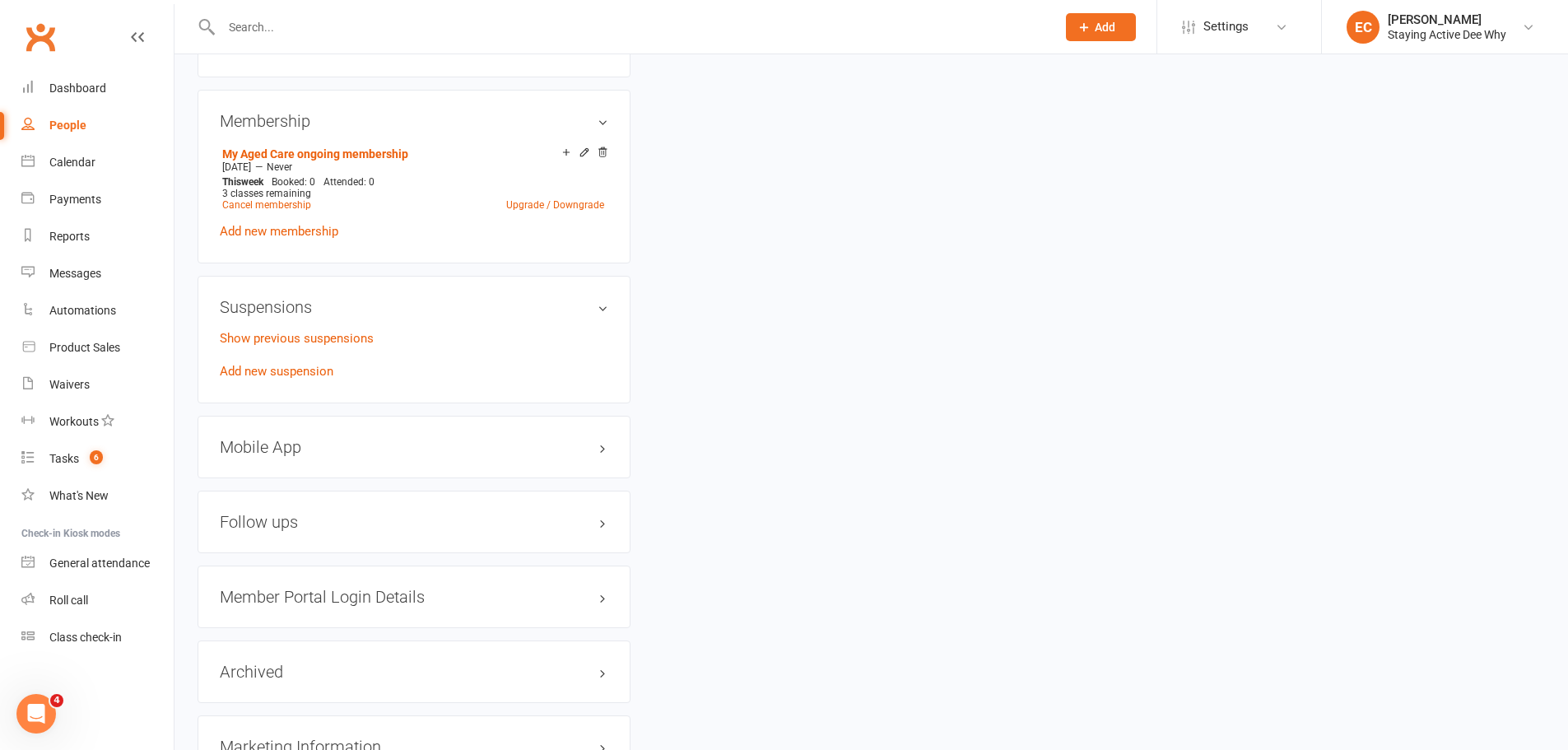
scroll to position [0, 0]
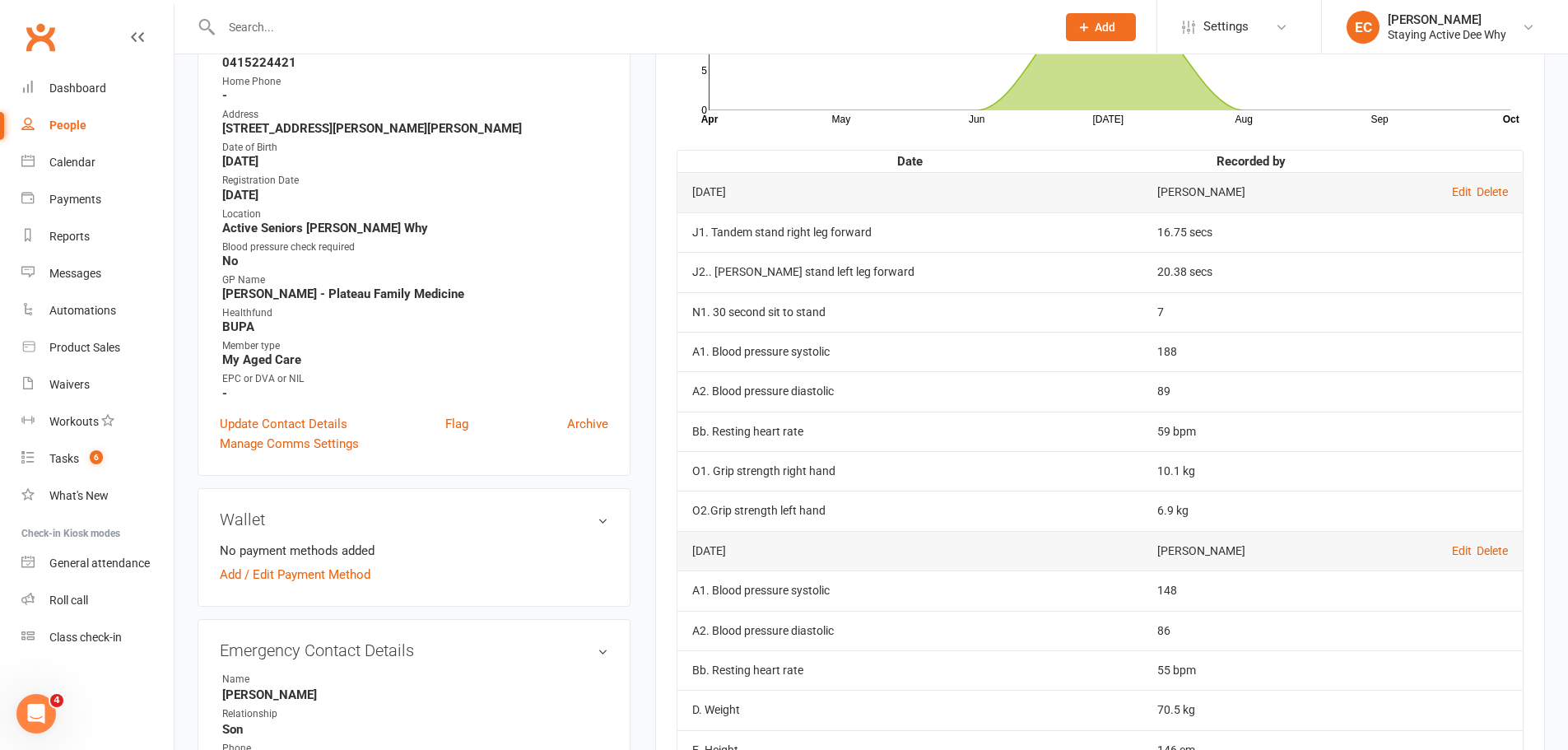
scroll to position [330, 0]
